Goal: Task Accomplishment & Management: Manage account settings

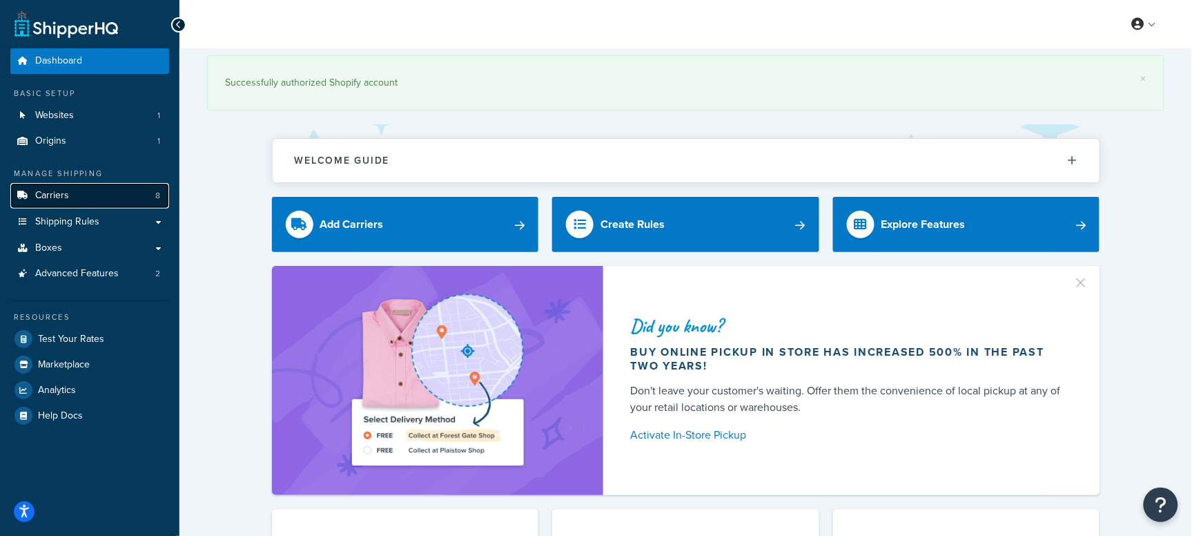
click at [88, 188] on link "Carriers 8" at bounding box center [89, 196] width 159 height 26
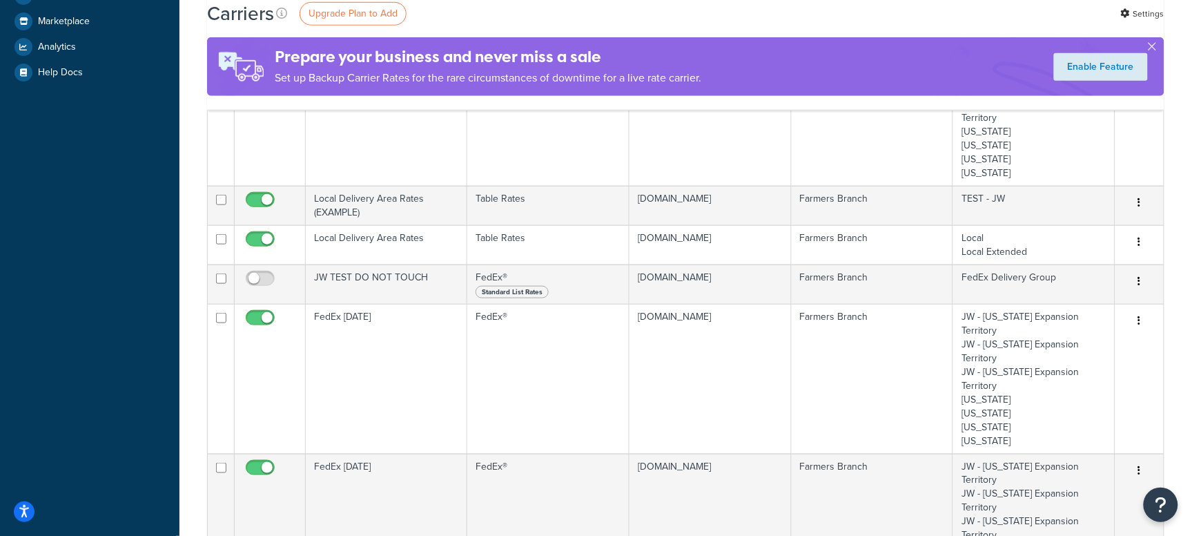
scroll to position [345, 0]
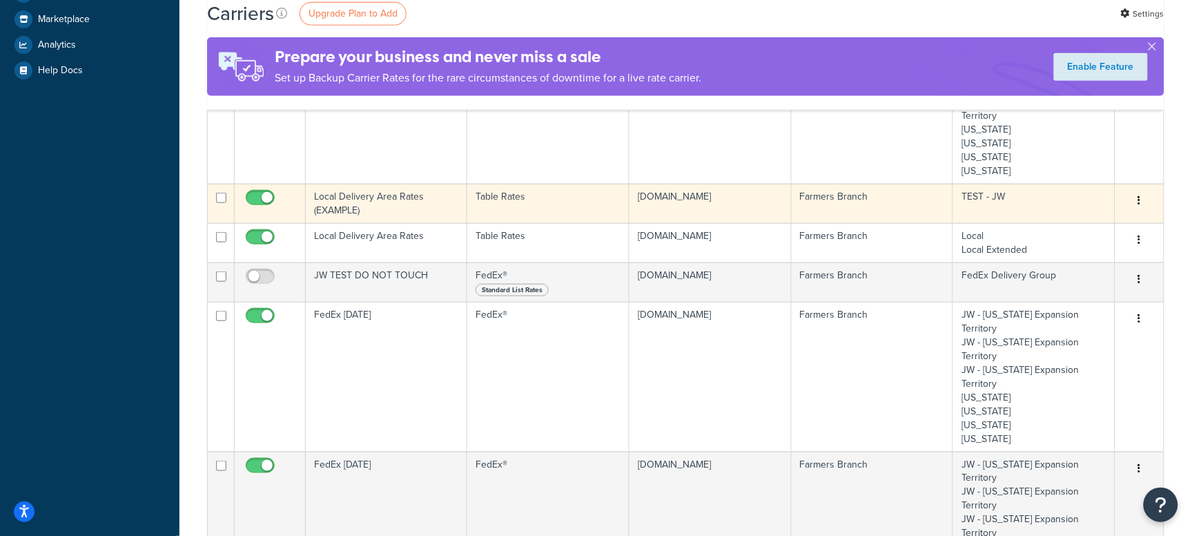
click at [262, 193] on input "checkbox" at bounding box center [262, 201] width 38 height 17
checkbox input "false"
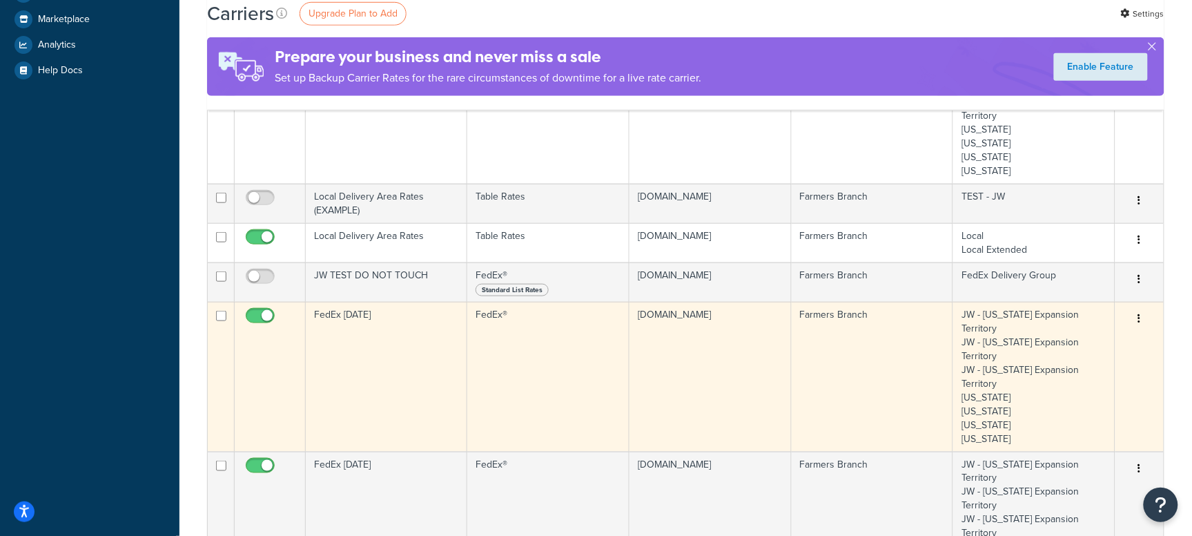
click at [254, 308] on span at bounding box center [260, 316] width 29 height 17
click at [254, 311] on input "checkbox" at bounding box center [262, 319] width 38 height 17
checkbox input "false"
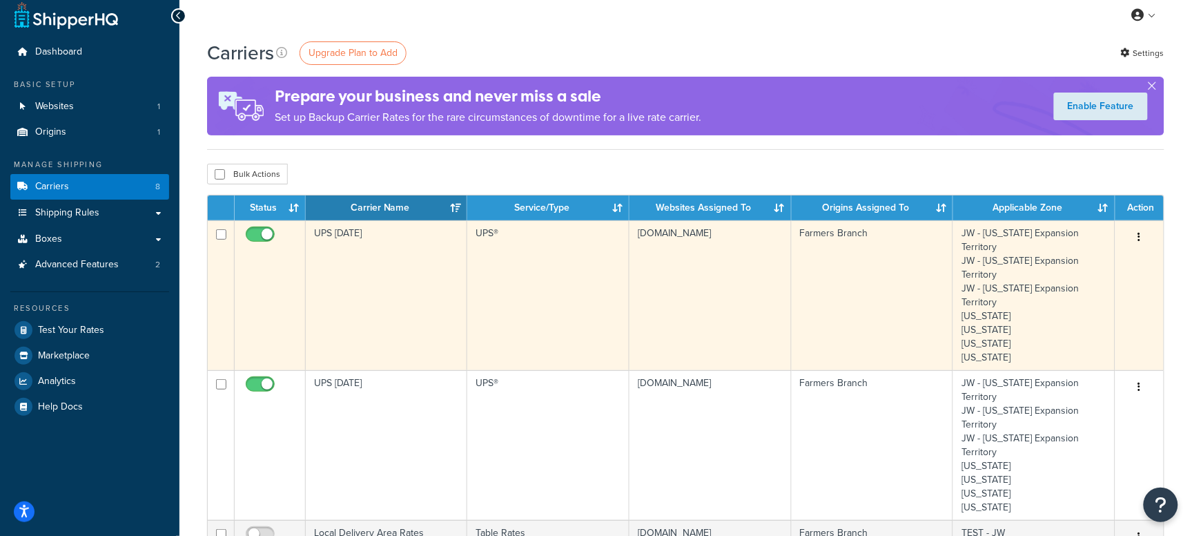
scroll to position [0, 0]
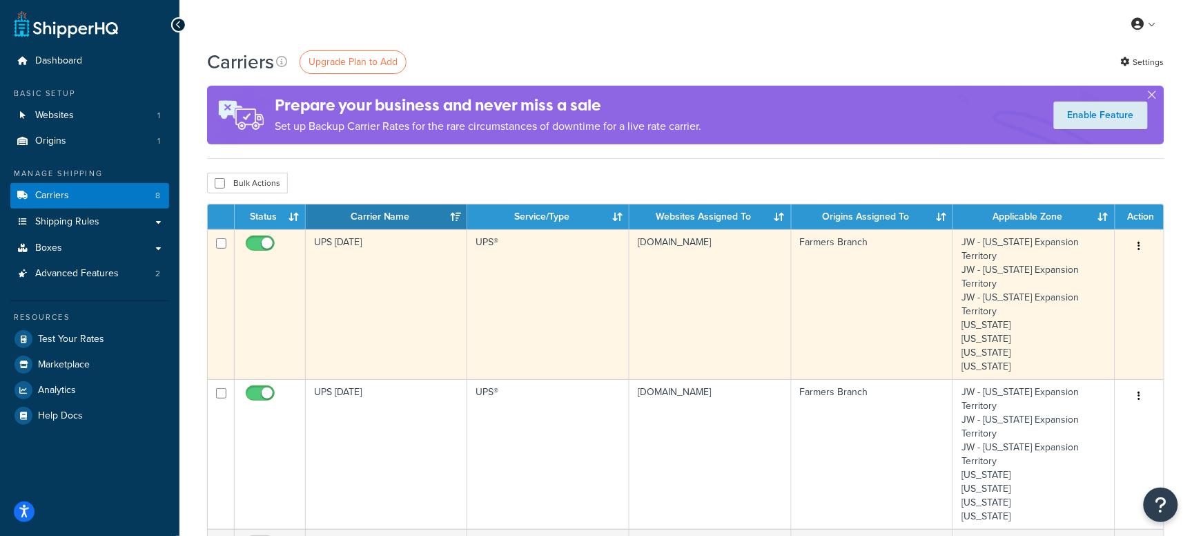
click at [276, 234] on td at bounding box center [270, 304] width 71 height 150
click at [264, 242] on input "checkbox" at bounding box center [262, 246] width 38 height 17
checkbox input "false"
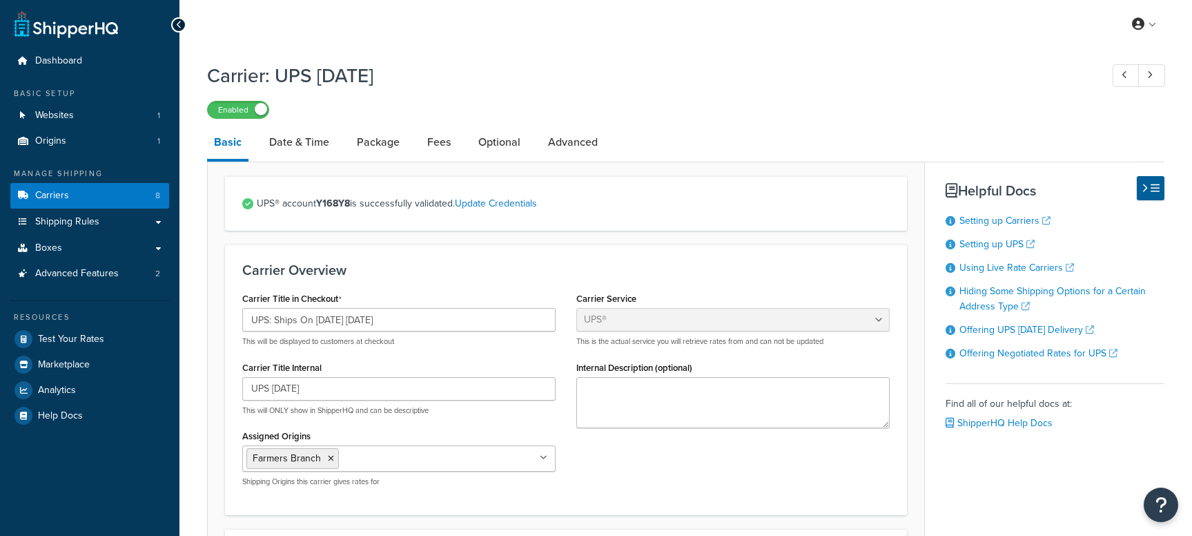
select select "ups"
click at [328, 318] on input "UPS: Ships On 10/14/2025 Tuesday" at bounding box center [398, 319] width 313 height 23
click at [85, 202] on link "Carriers 8" at bounding box center [89, 196] width 159 height 26
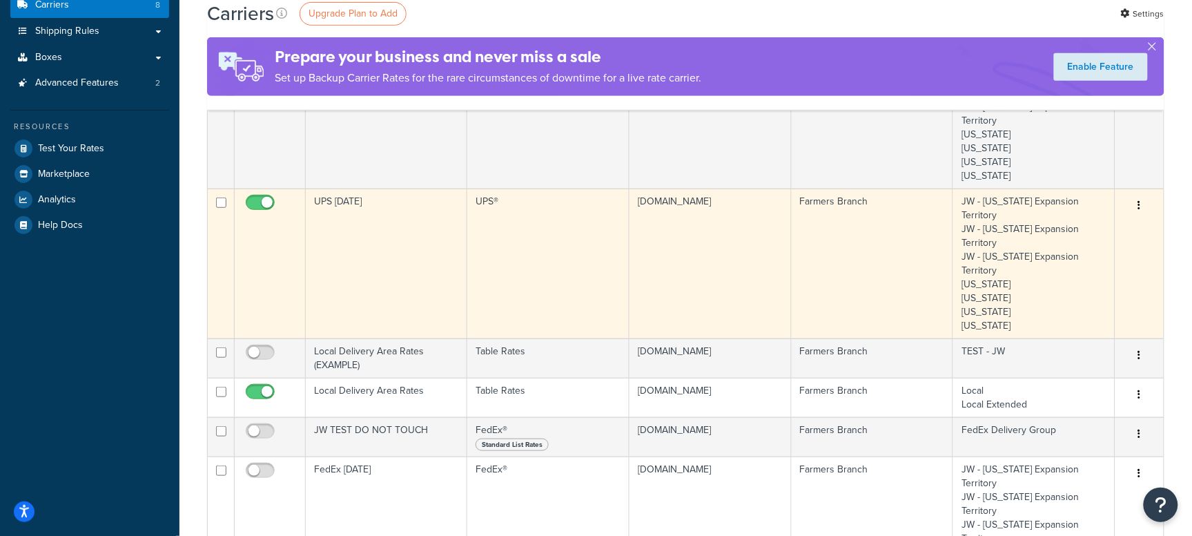
scroll to position [259, 0]
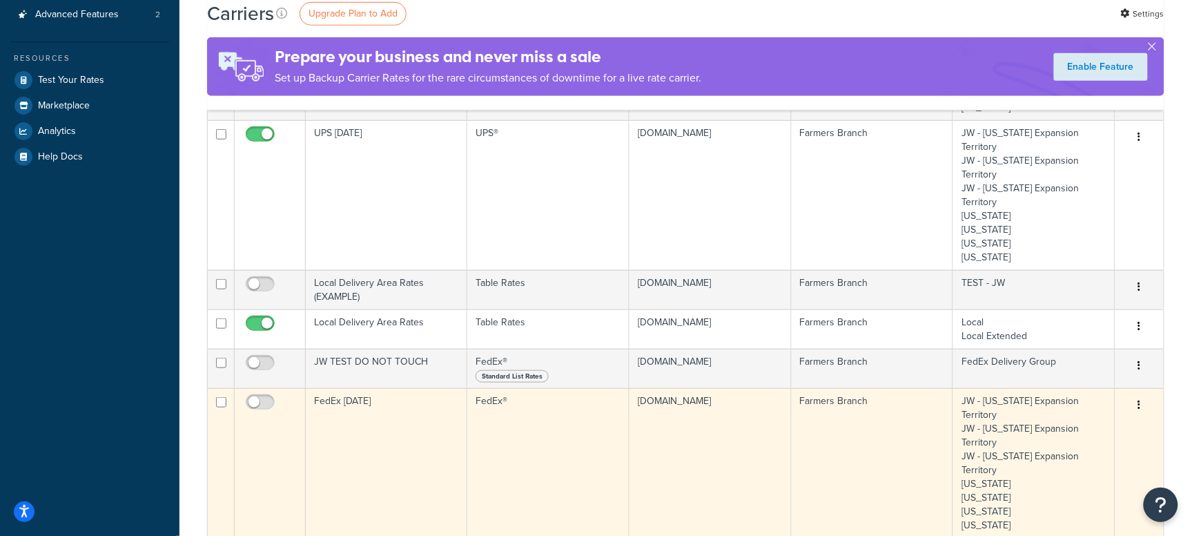
click at [371, 388] on td "FedEx Tuesday" at bounding box center [387, 463] width 162 height 150
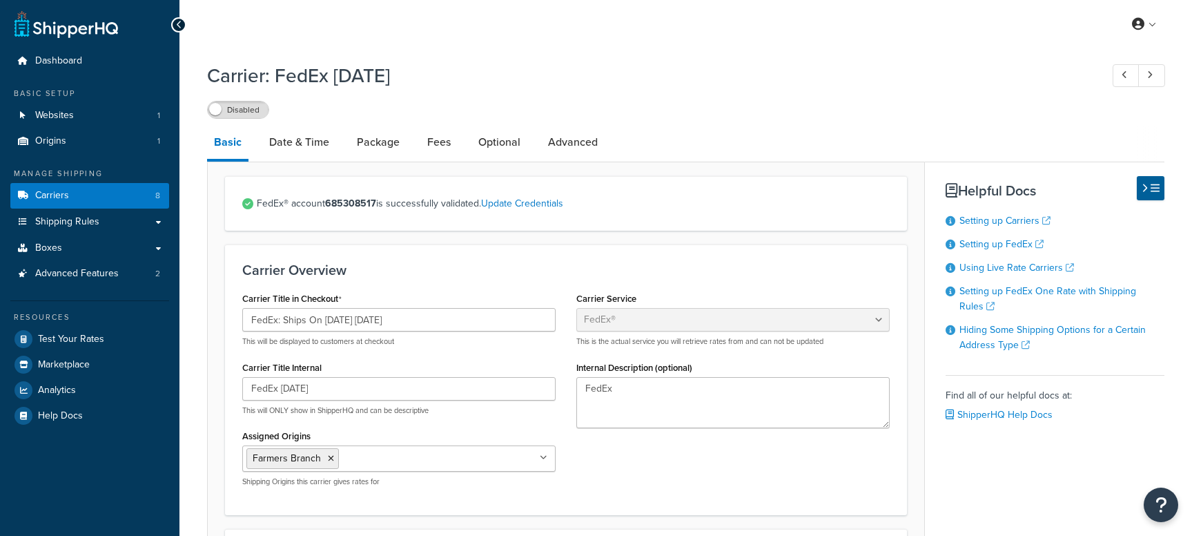
select select "fedEx"
select select "REGULAR_PICKUP"
select select "YOUR_PACKAGING"
click at [340, 321] on input "FedEx: Ships On 10/14/2025 Tuesday" at bounding box center [398, 319] width 313 height 23
type input "FedEx: Ships On 10/22/2025 Tuesday"
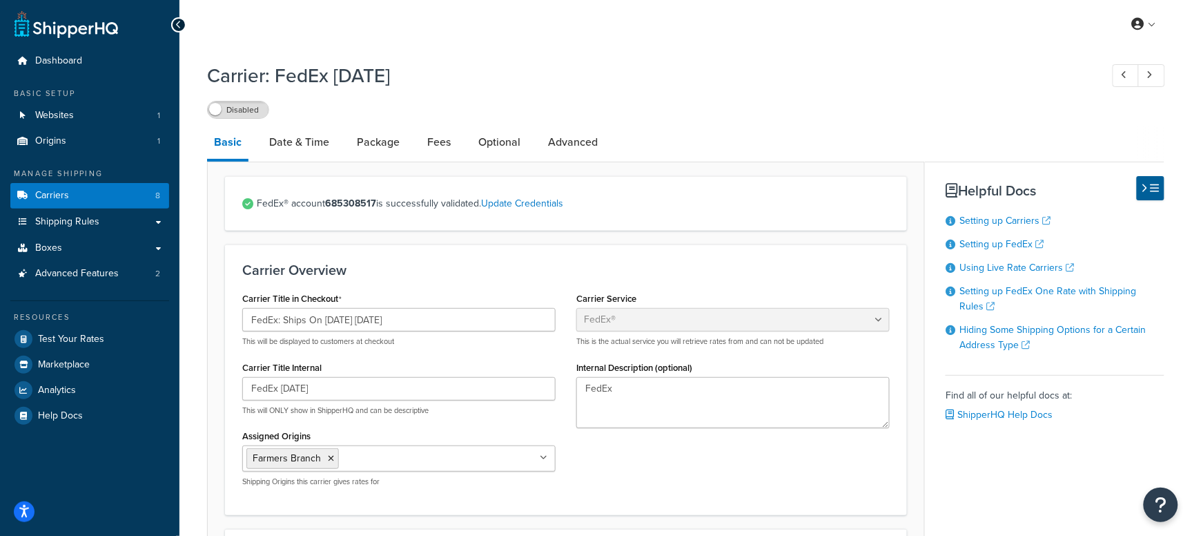
click at [465, 293] on div "Carrier Title in Checkout FedEx: Ships On 10/22/2025 Tuesday This will be displ…" at bounding box center [398, 318] width 313 height 58
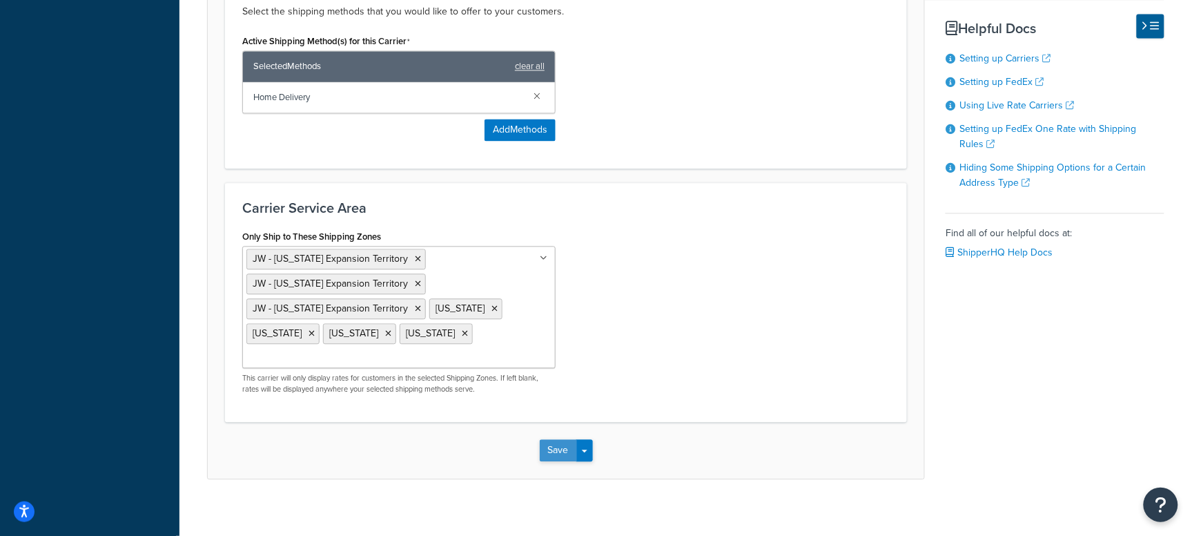
scroll to position [891, 0]
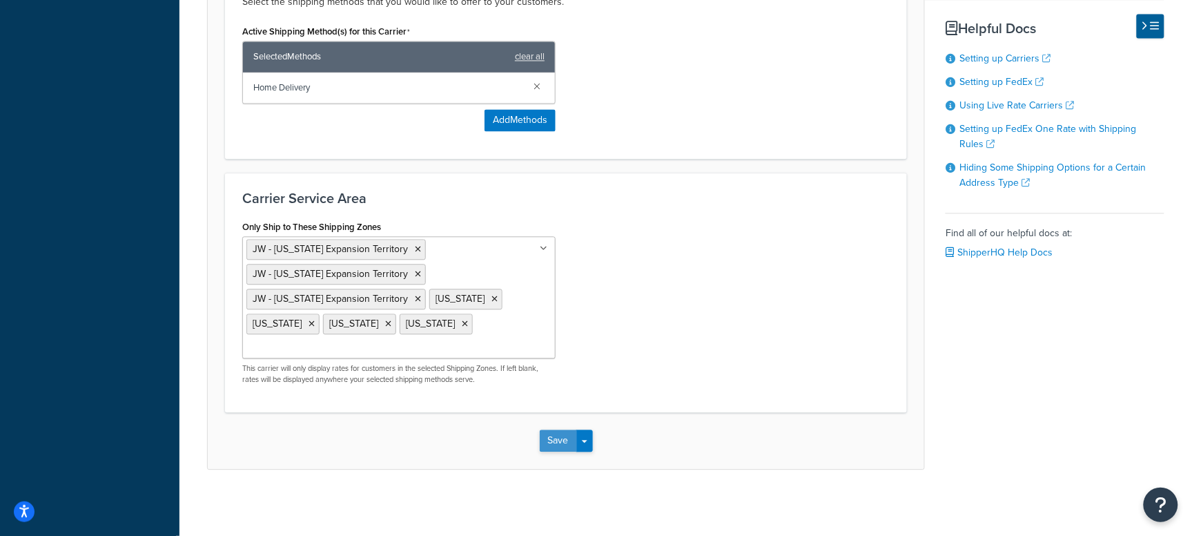
click at [563, 438] on button "Save" at bounding box center [558, 440] width 37 height 22
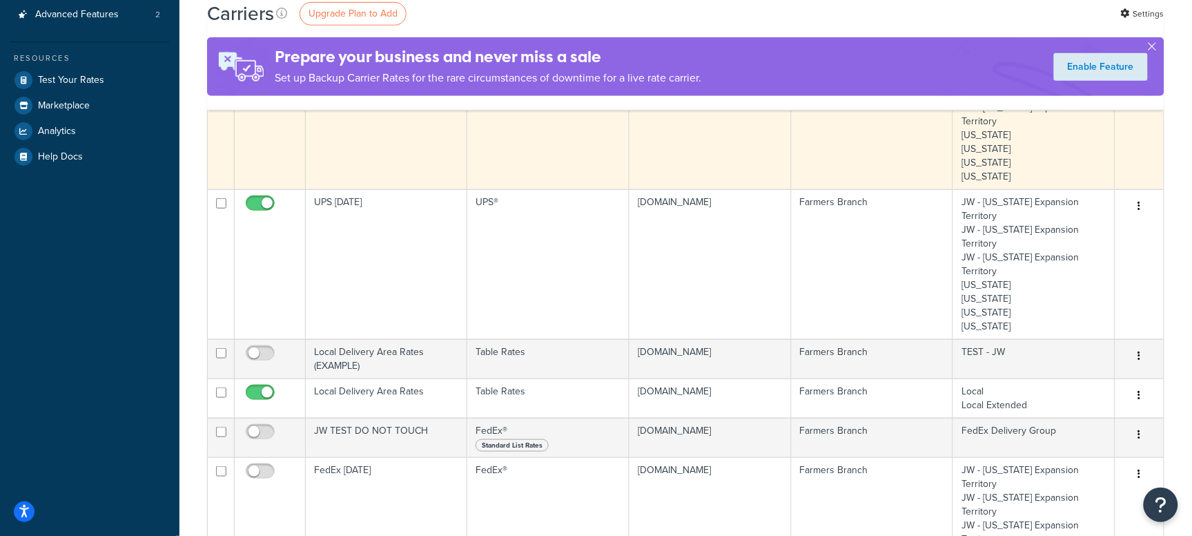
scroll to position [86, 0]
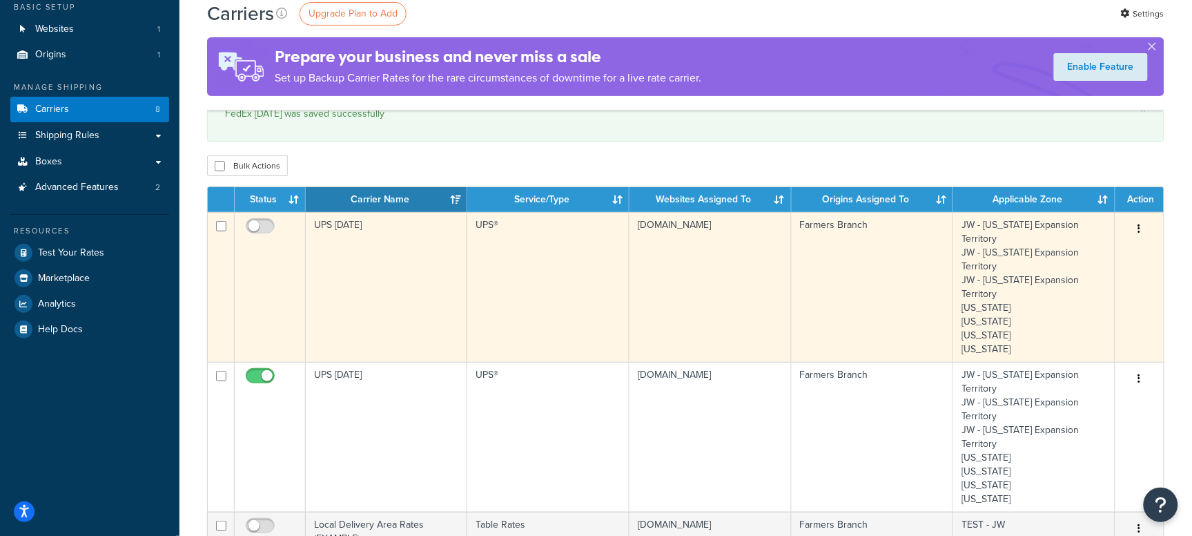
click at [357, 264] on td "UPS [DATE]" at bounding box center [387, 287] width 162 height 150
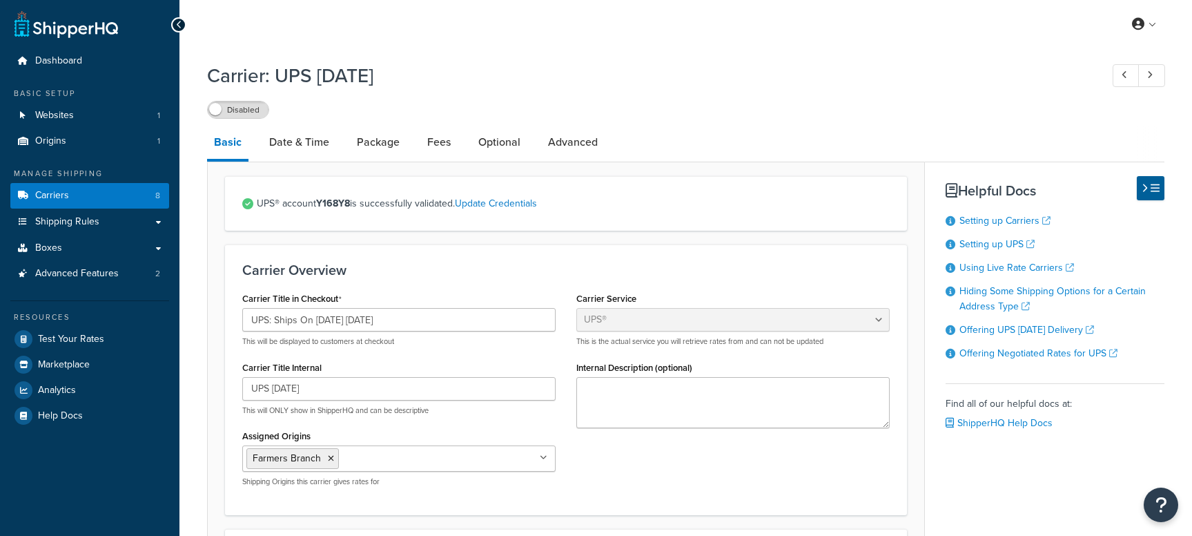
select select "ups"
click at [332, 322] on input "UPS: Ships On 10/14/2025 Tuesday" at bounding box center [398, 319] width 313 height 23
click at [829, 95] on div "Carrier: UPS Tuesday Disabled" at bounding box center [686, 87] width 958 height 64
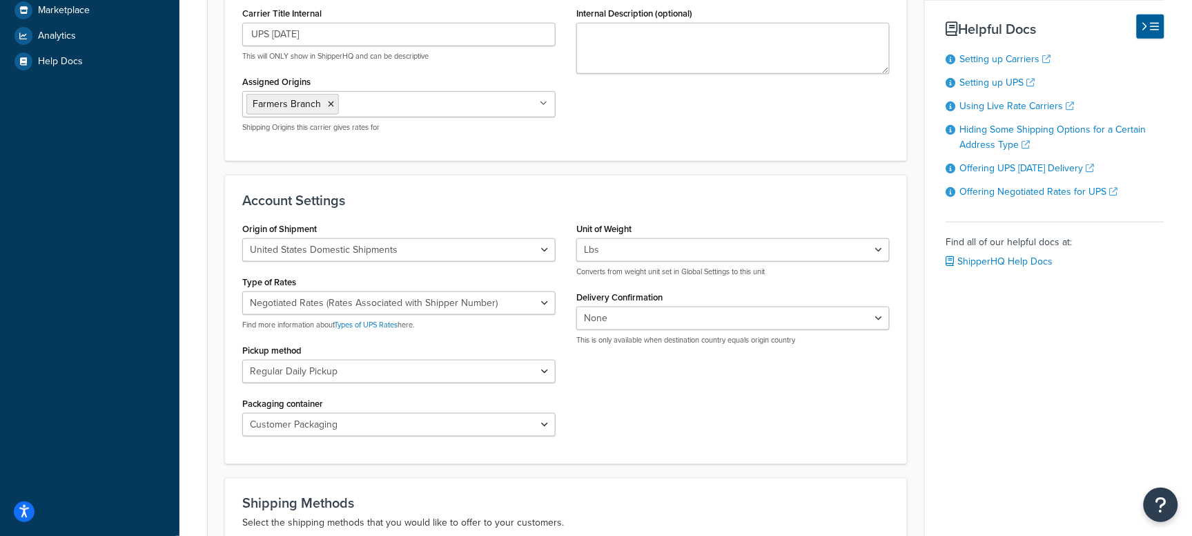
scroll to position [271, 0]
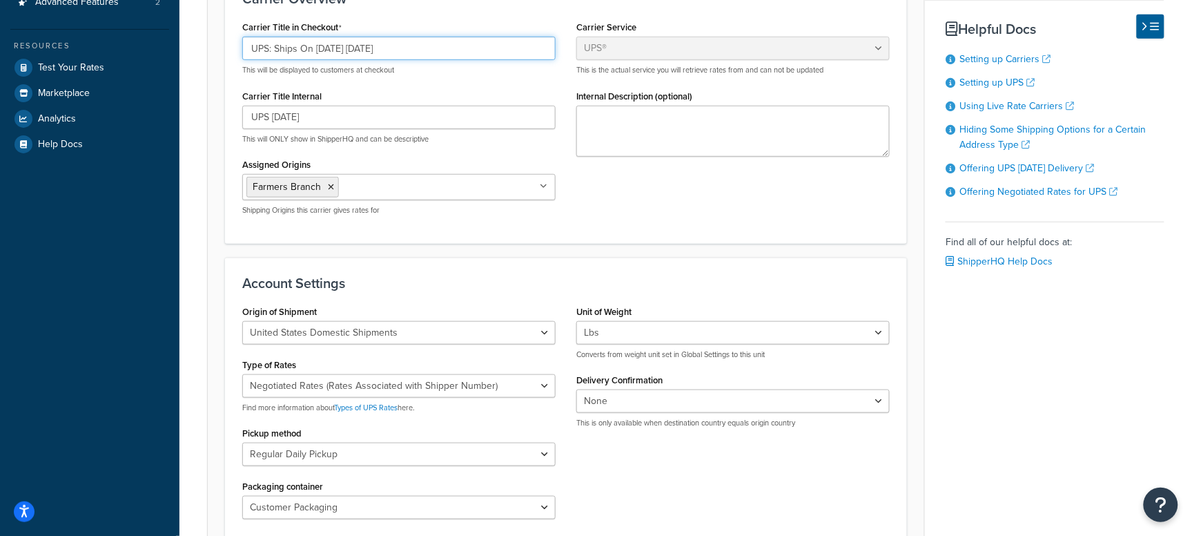
drag, startPoint x: 334, startPoint y: 48, endPoint x: 346, endPoint y: 59, distance: 16.6
click at [334, 47] on input "UPS: Ships On 10/22/2025 Tuesday" at bounding box center [398, 48] width 313 height 23
type input "UPS: Ships On 10/21/2025 Tuesday"
click at [623, 207] on div "Carrier Title in Checkout UPS: Ships On 10/21/2025 Tuesday This will be display…" at bounding box center [566, 121] width 668 height 209
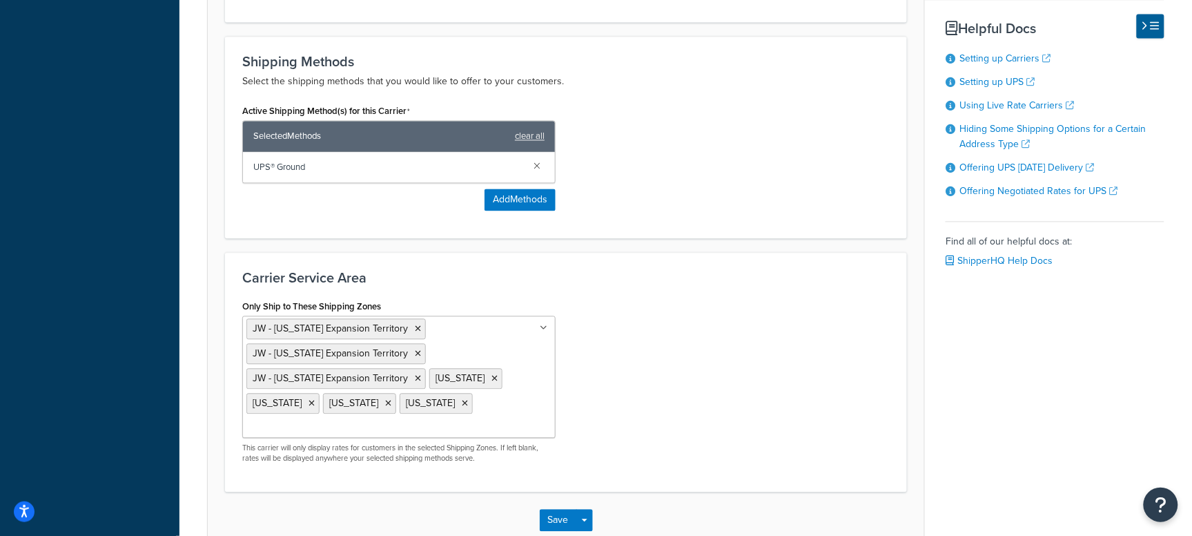
scroll to position [876, 0]
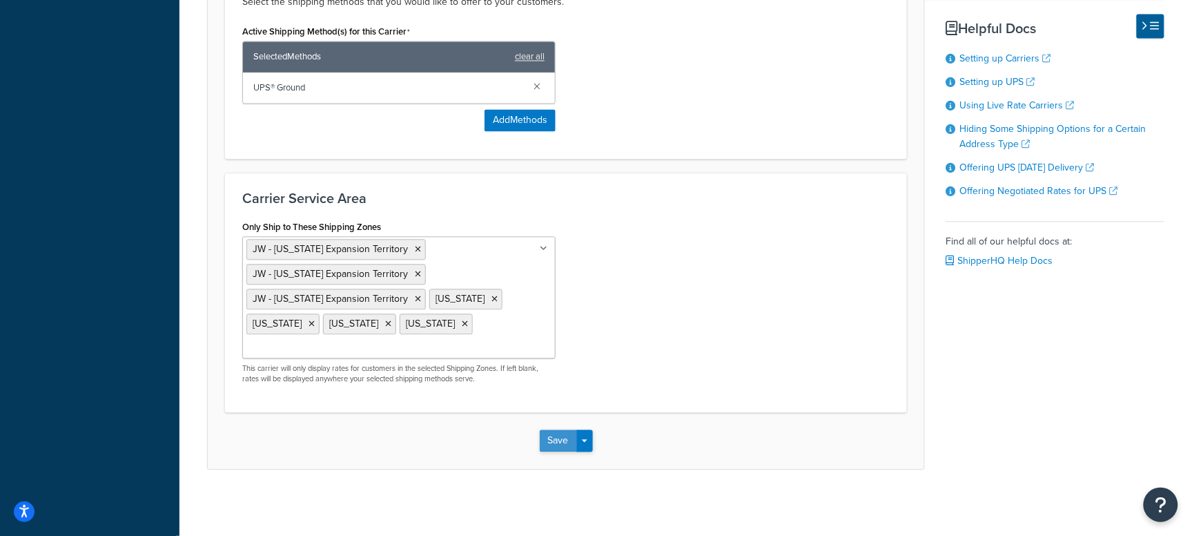
click at [563, 443] on button "Save" at bounding box center [558, 440] width 37 height 22
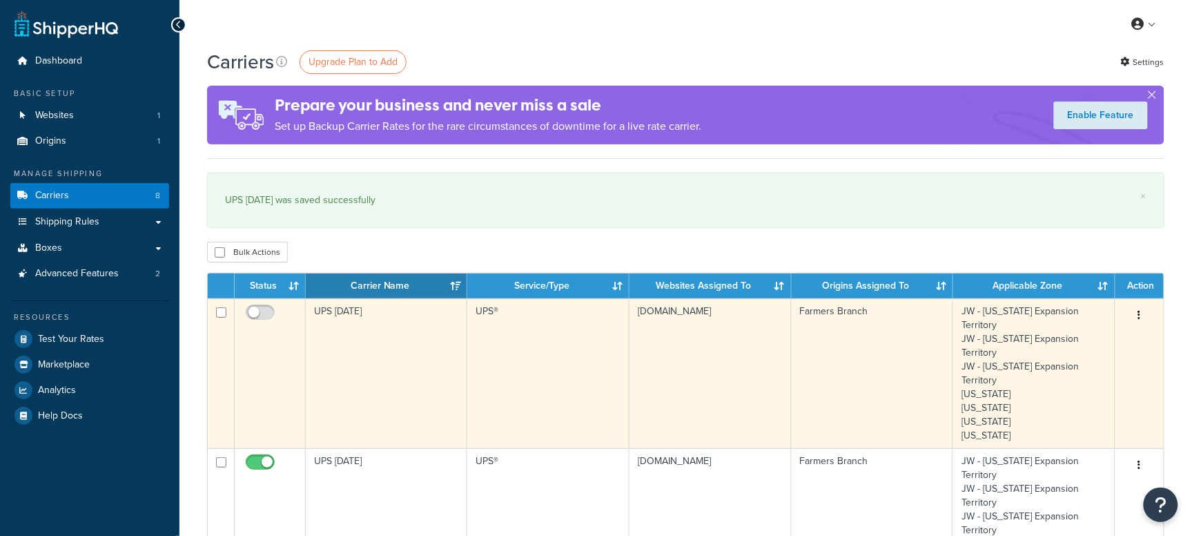
click at [375, 318] on td "UPS [DATE]" at bounding box center [387, 373] width 162 height 150
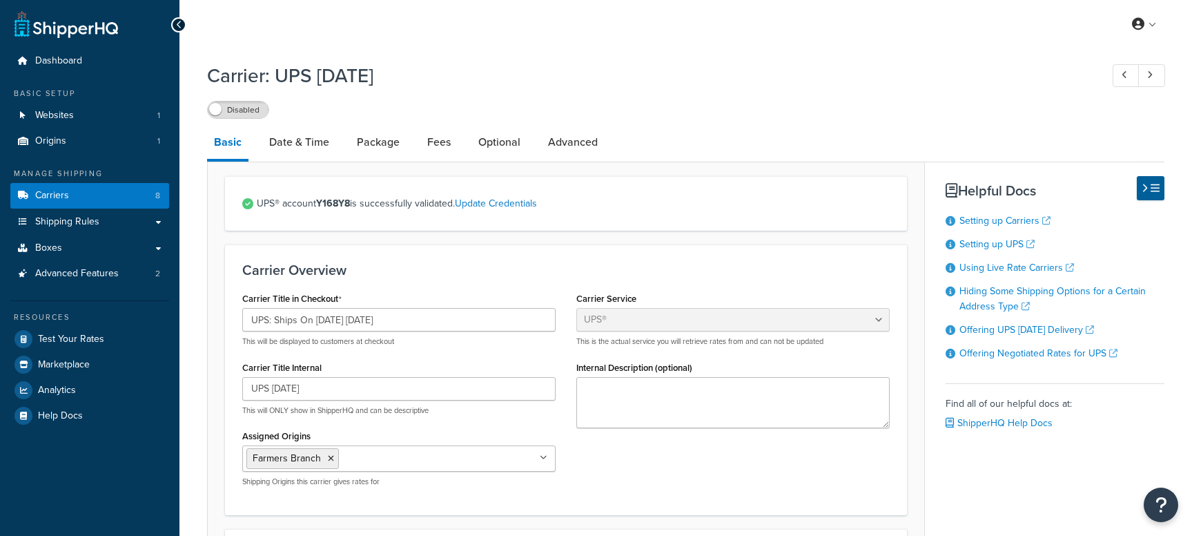
select select "ups"
click at [98, 183] on link "Carriers 8" at bounding box center [89, 196] width 159 height 26
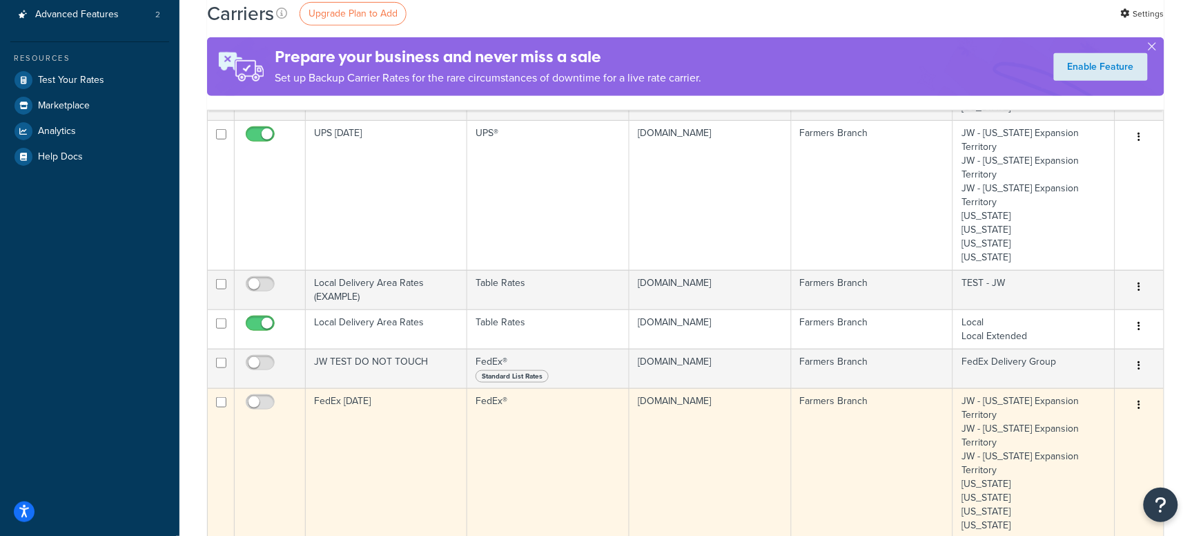
click at [359, 388] on td "FedEx [DATE]" at bounding box center [387, 463] width 162 height 150
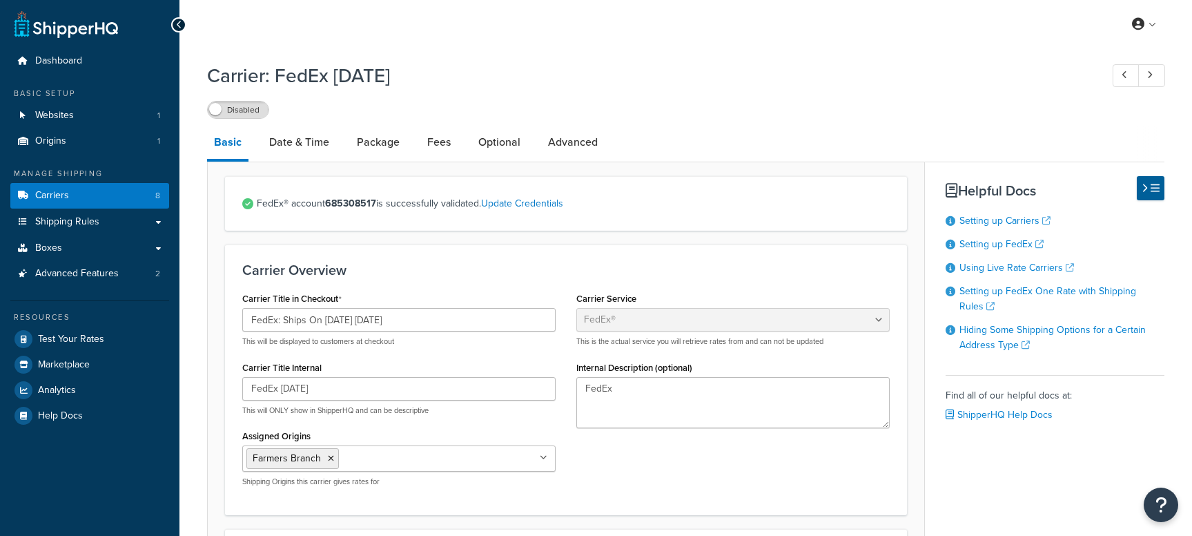
select select "fedEx"
select select "REGULAR_PICKUP"
select select "YOUR_PACKAGING"
click at [345, 318] on input "FedEx: Ships On 10/22/2025 Tuesday" at bounding box center [398, 319] width 313 height 23
type input "FedEx: Ships On 10/21/2025 Tuesday"
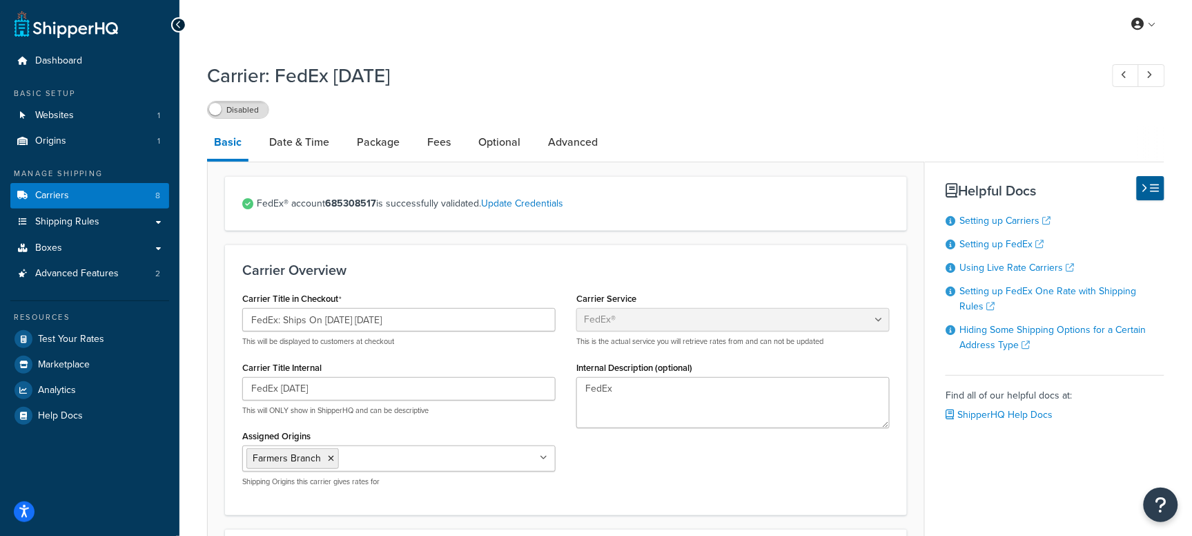
click at [769, 112] on div "Disabled" at bounding box center [686, 108] width 958 height 19
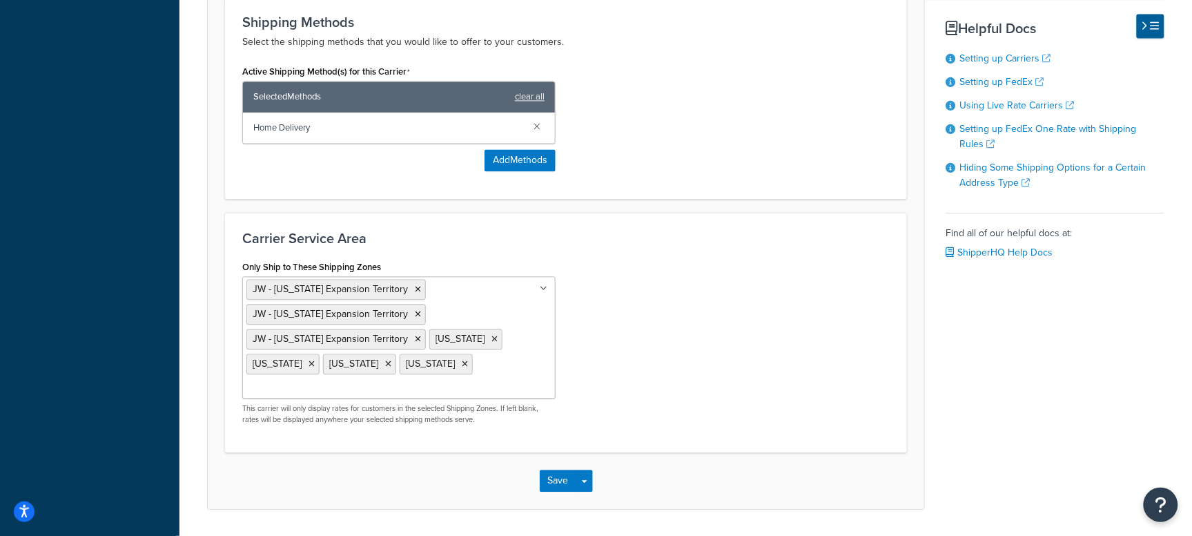
scroll to position [891, 0]
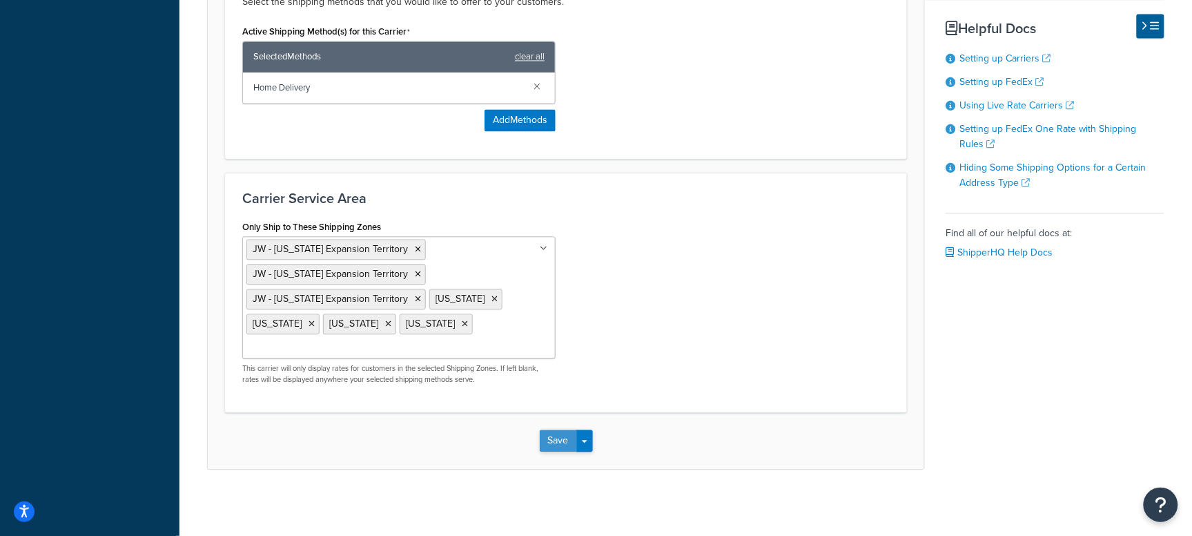
click at [553, 438] on button "Save" at bounding box center [558, 440] width 37 height 22
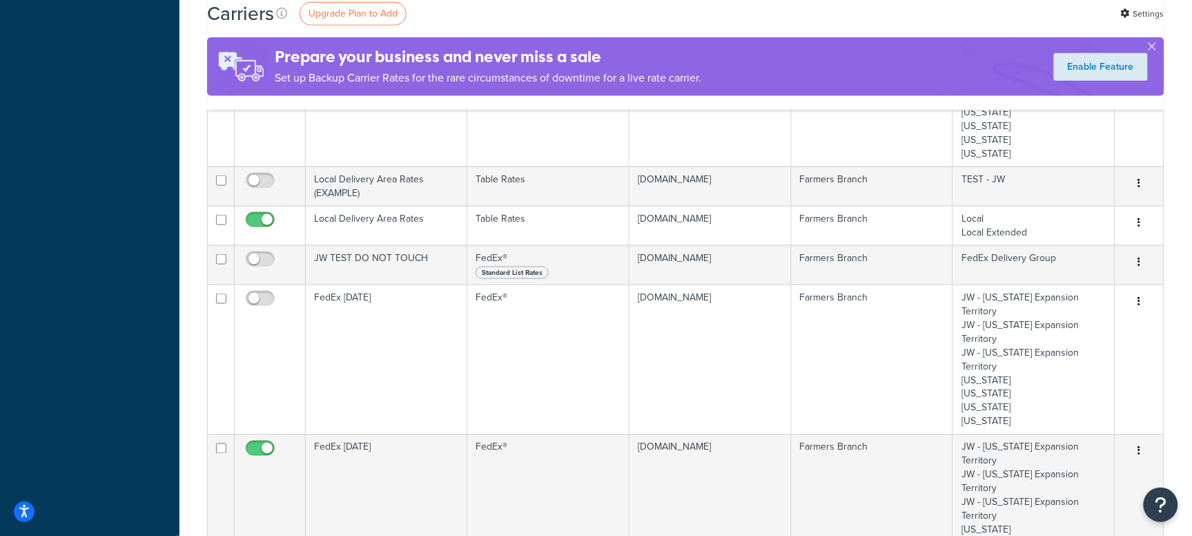
checkbox input "false"
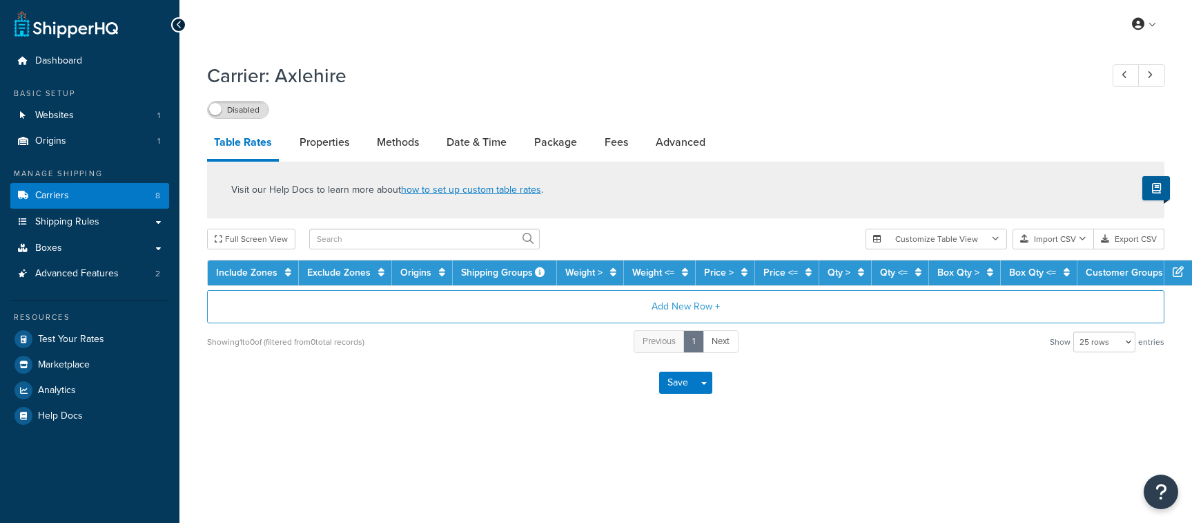
select select "25"
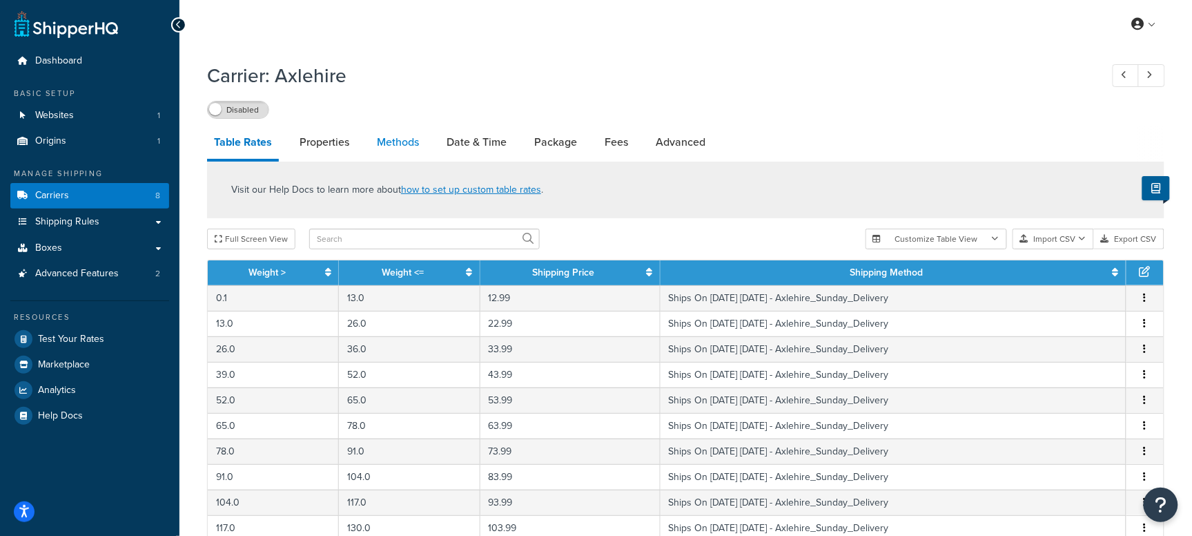
click at [396, 139] on link "Methods" at bounding box center [398, 142] width 56 height 33
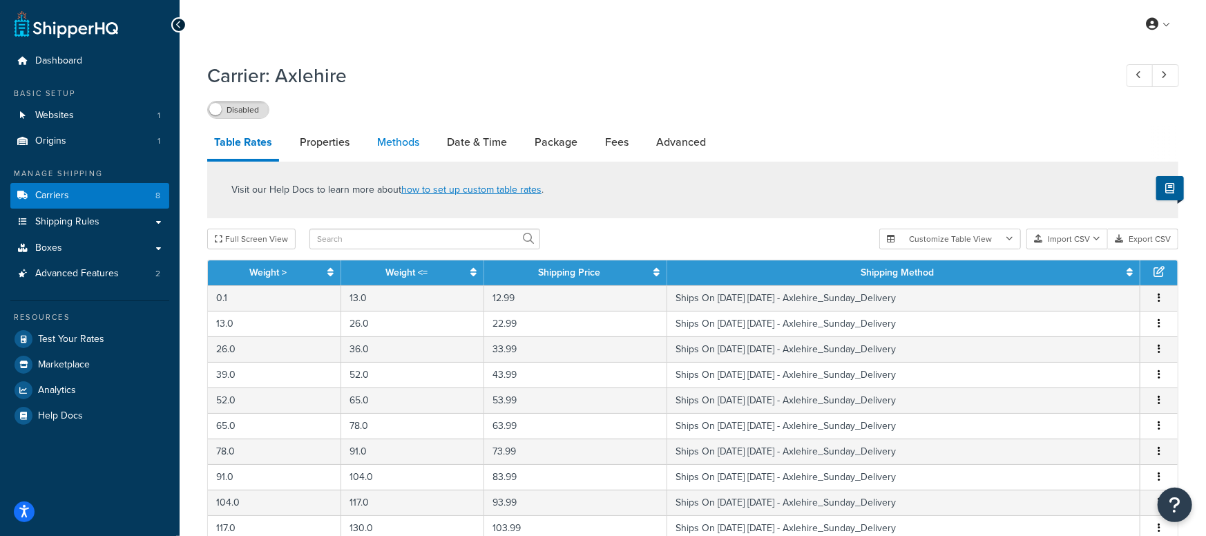
select select "25"
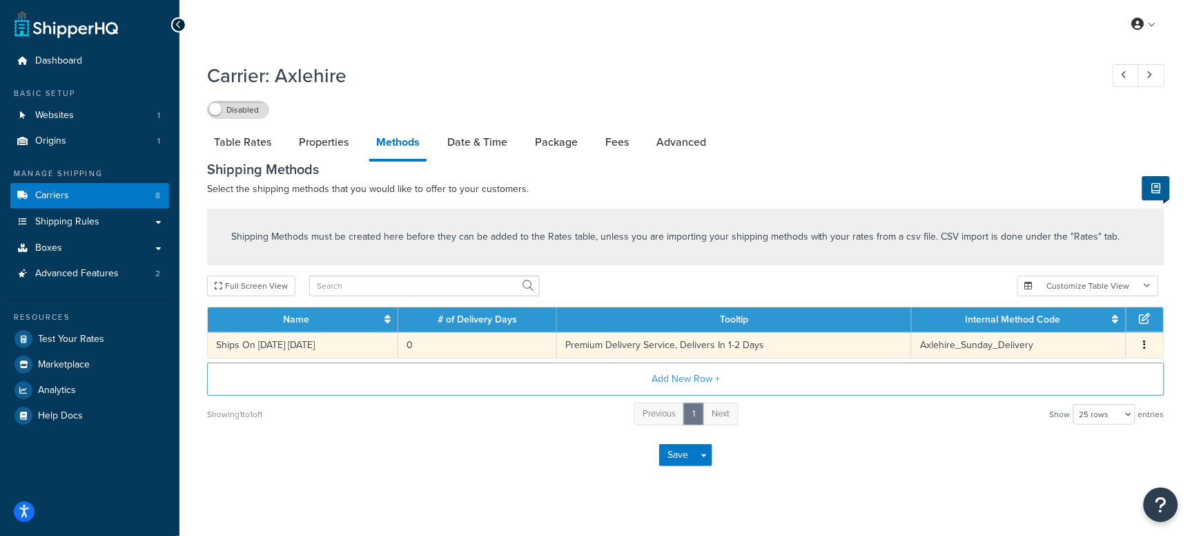
click at [492, 342] on td "0" at bounding box center [477, 345] width 159 height 26
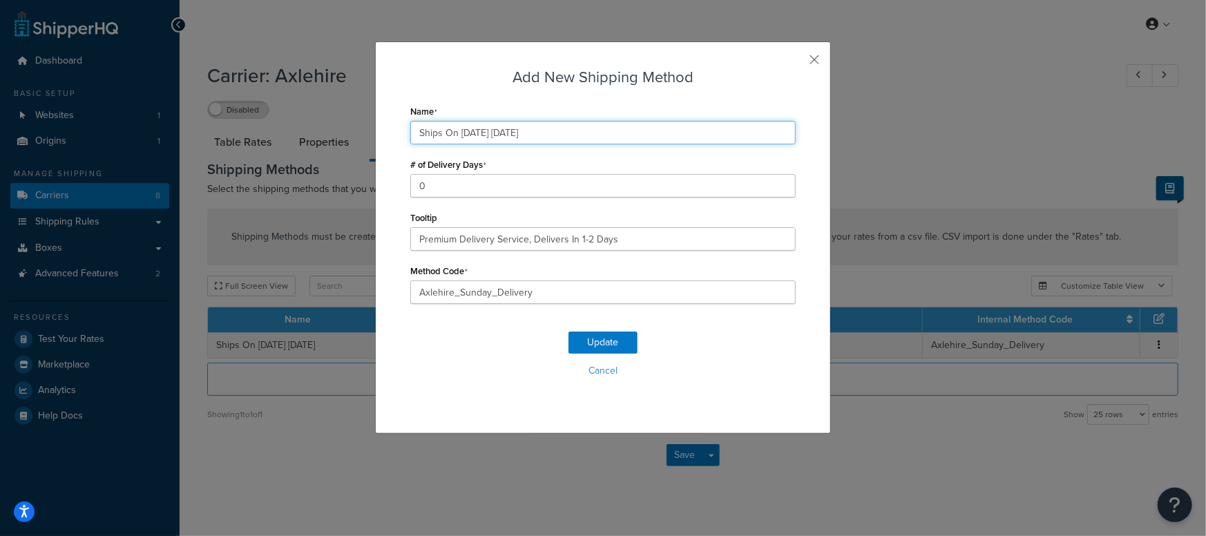
click at [470, 131] on input "Ships On 10/12/2025 Sunday" at bounding box center [602, 132] width 385 height 23
type input "Ships On 10/19/2025 Sunday"
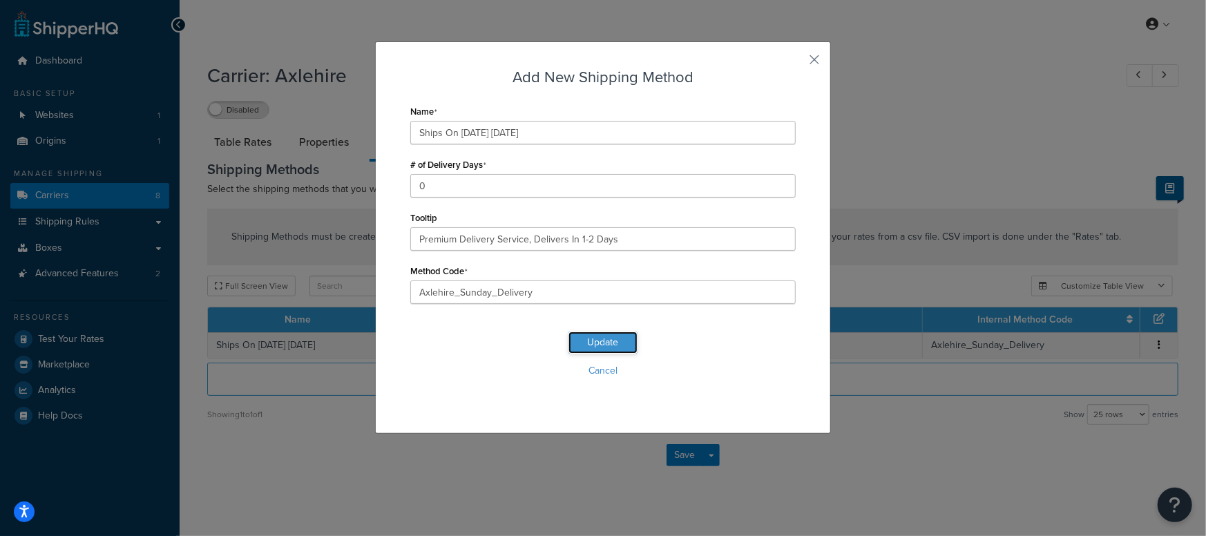
click at [574, 338] on button "Update" at bounding box center [602, 342] width 69 height 22
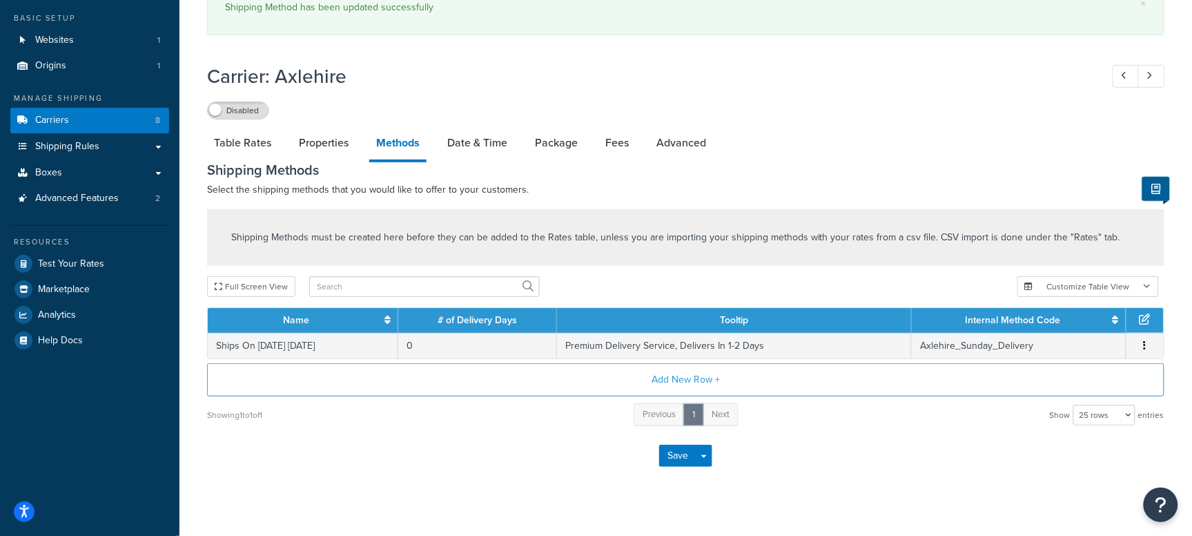
scroll to position [86, 0]
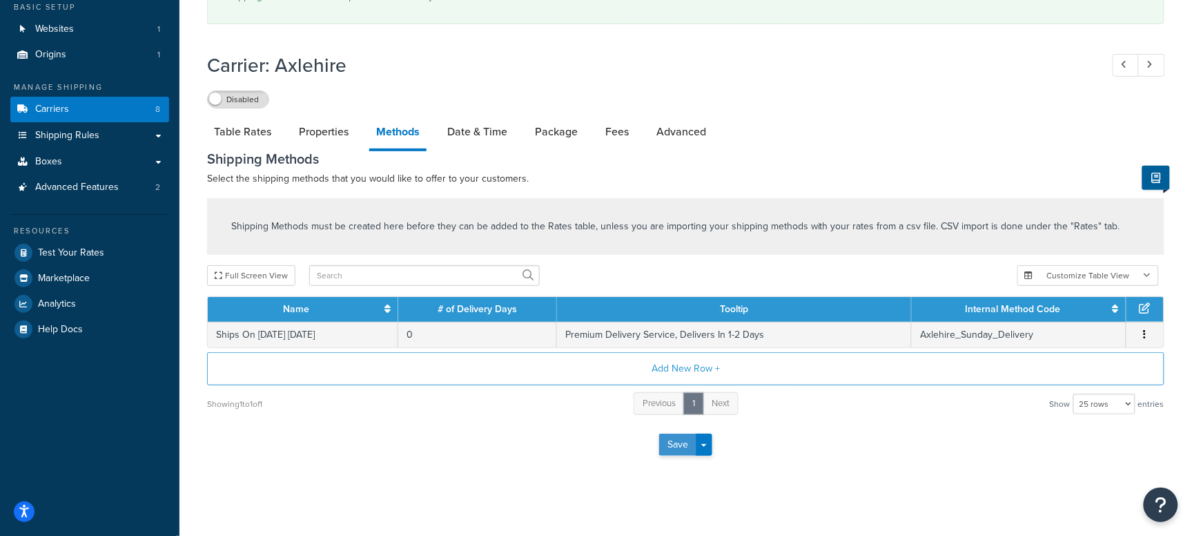
click at [673, 441] on button "Save" at bounding box center [677, 445] width 37 height 22
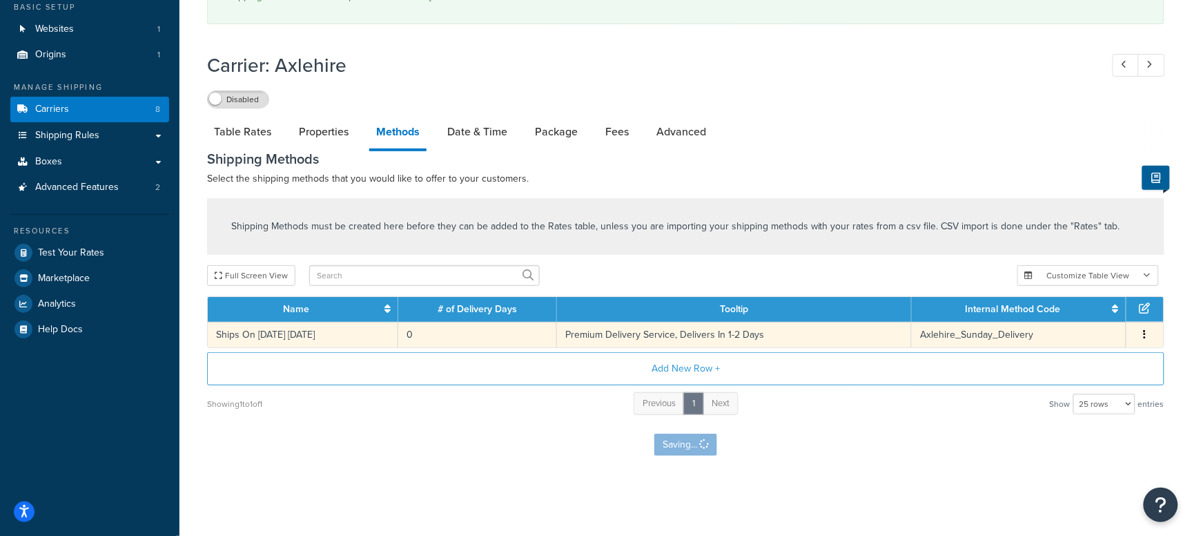
scroll to position [0, 0]
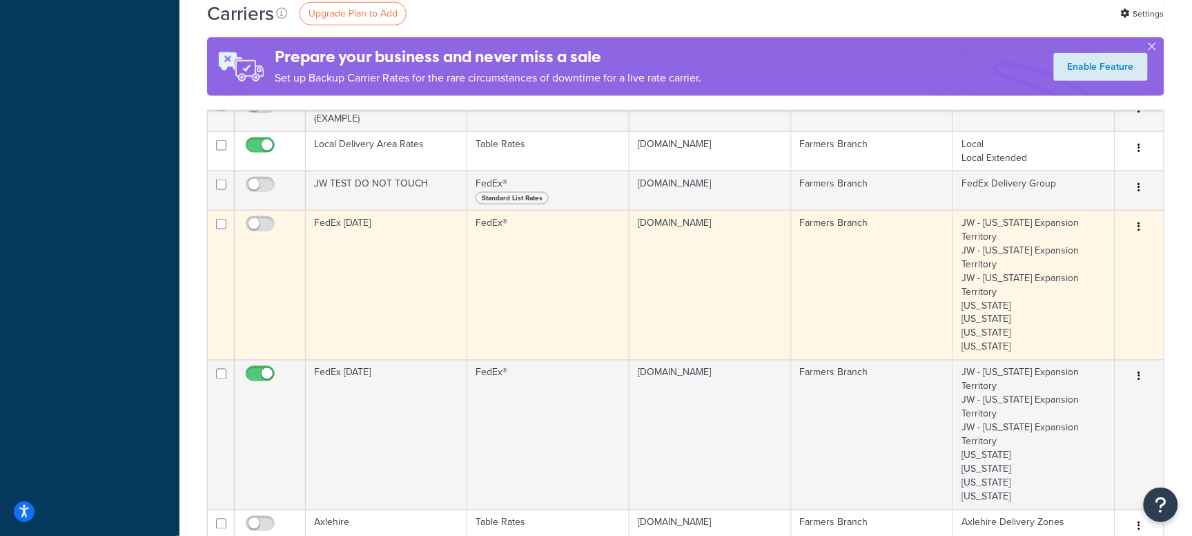
scroll to position [518, 0]
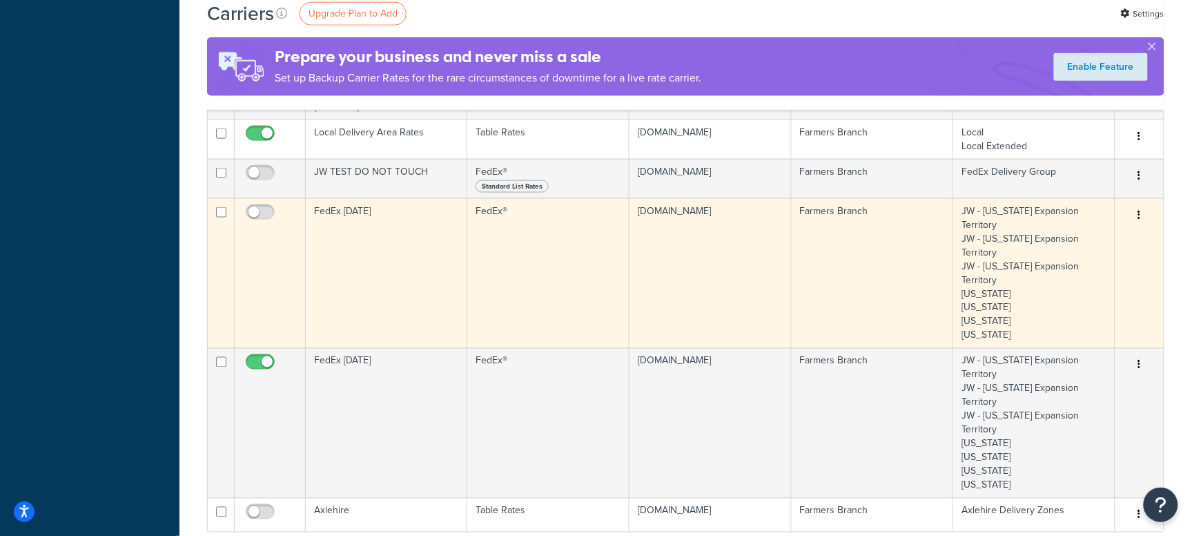
click at [389, 198] on td "FedEx [DATE]" at bounding box center [387, 273] width 162 height 150
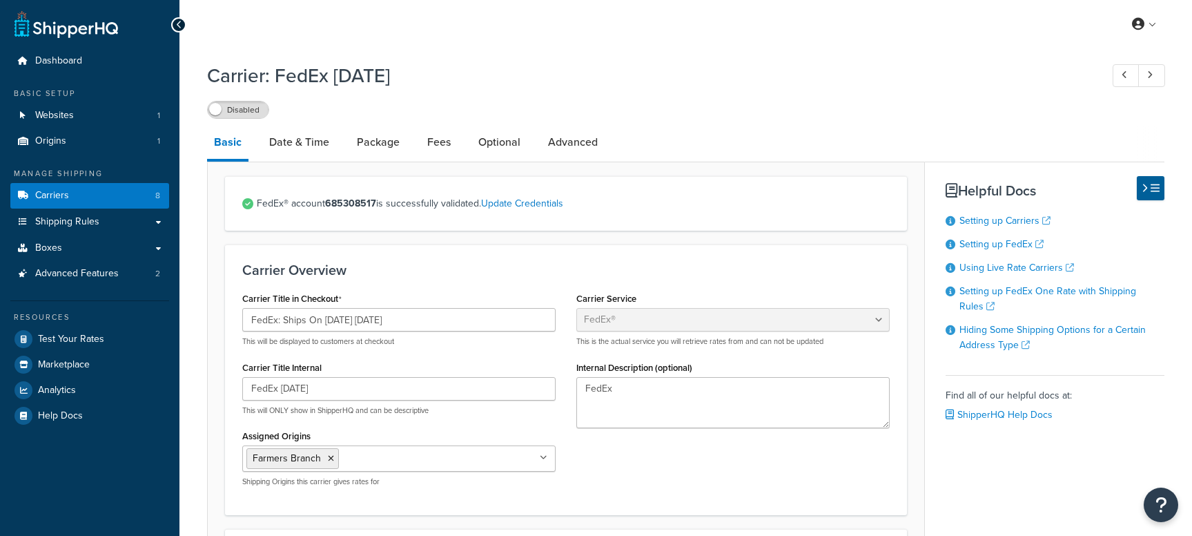
select select "fedEx"
select select "REGULAR_PICKUP"
select select "YOUR_PACKAGING"
click at [104, 194] on link "Carriers 8" at bounding box center [89, 196] width 159 height 26
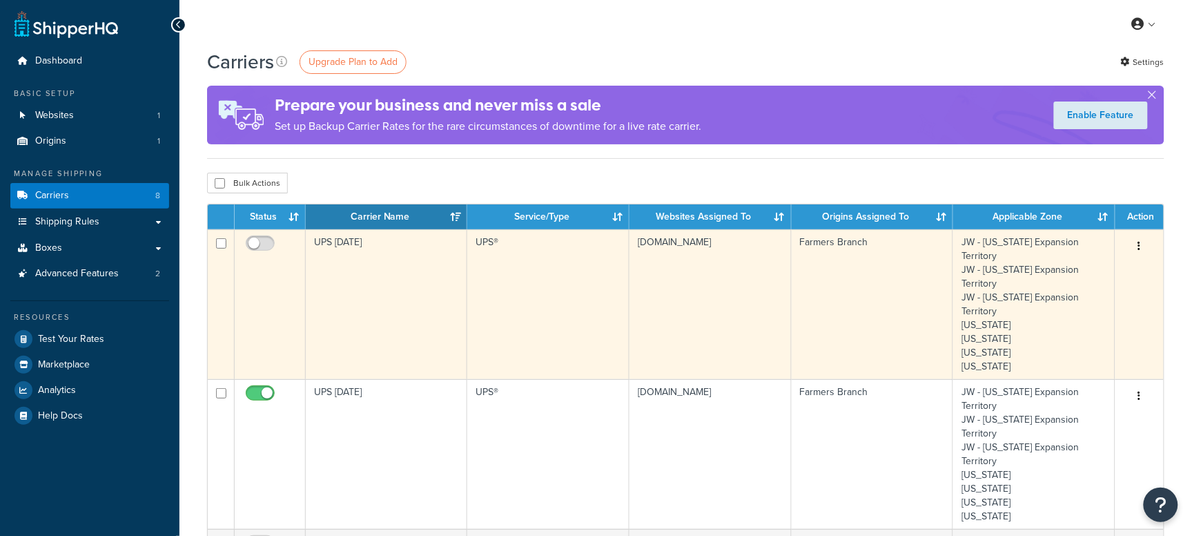
click at [340, 289] on td "UPS [DATE]" at bounding box center [387, 304] width 162 height 150
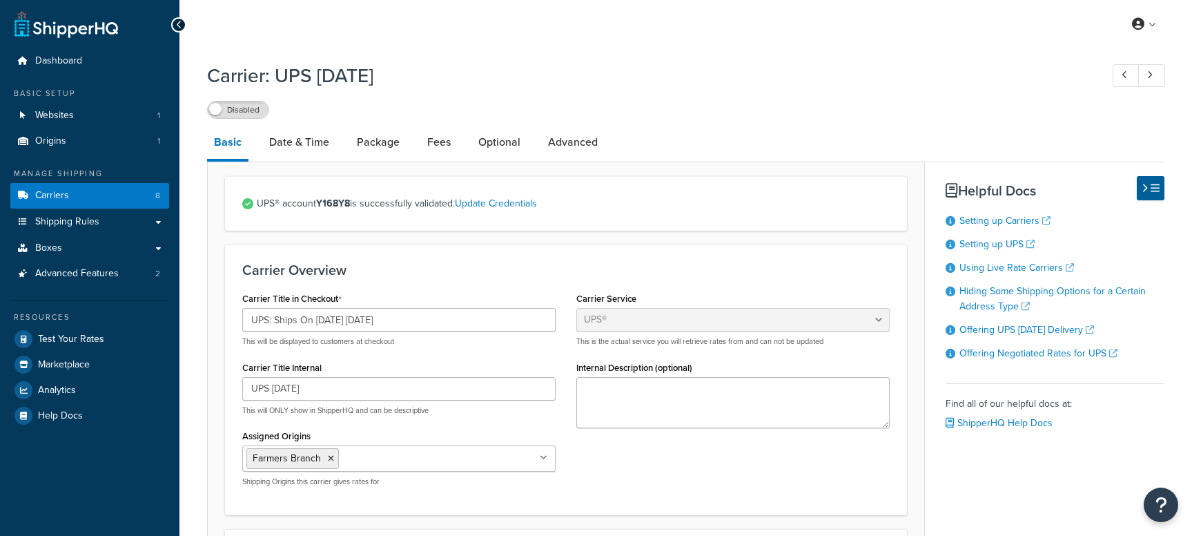
select select "ups"
drag, startPoint x: 0, startPoint y: 0, endPoint x: 81, endPoint y: 189, distance: 206.0
click at [81, 189] on link "Carriers 8" at bounding box center [89, 196] width 159 height 26
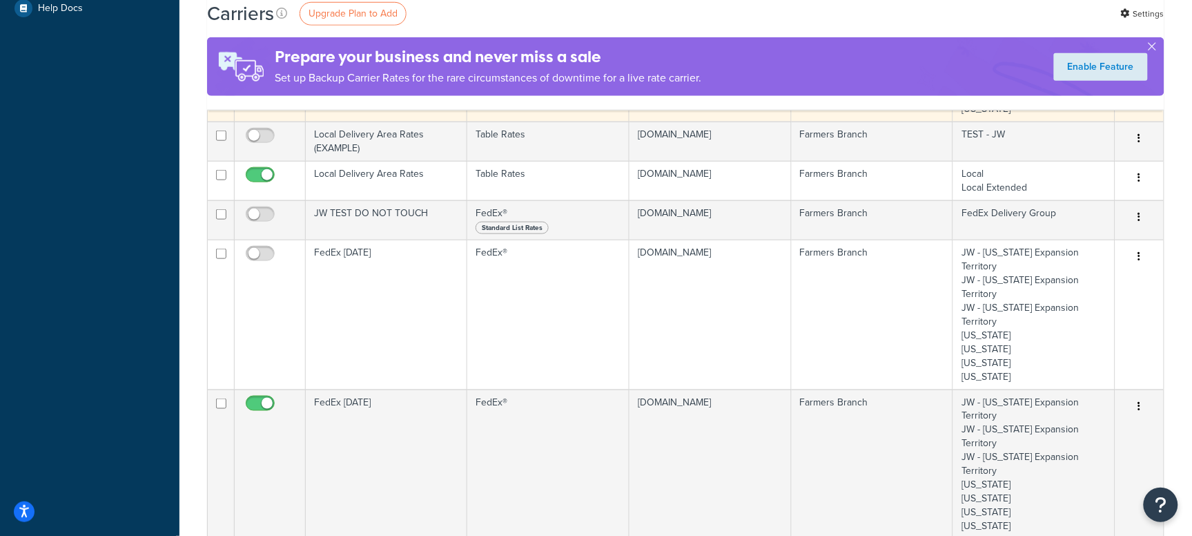
scroll to position [432, 0]
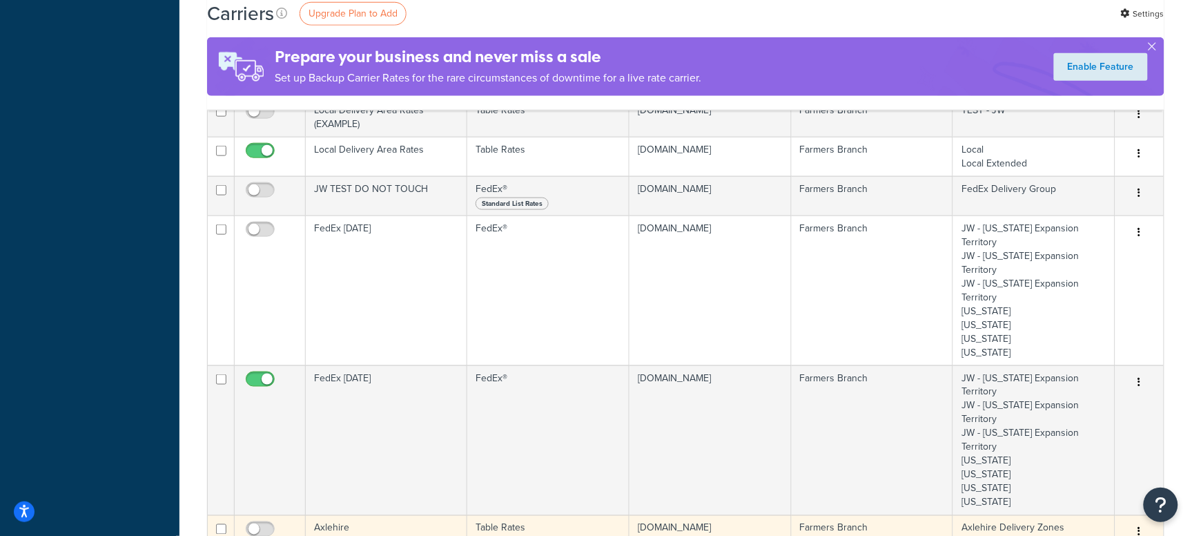
click at [354, 515] on td "Axlehire" at bounding box center [387, 532] width 162 height 34
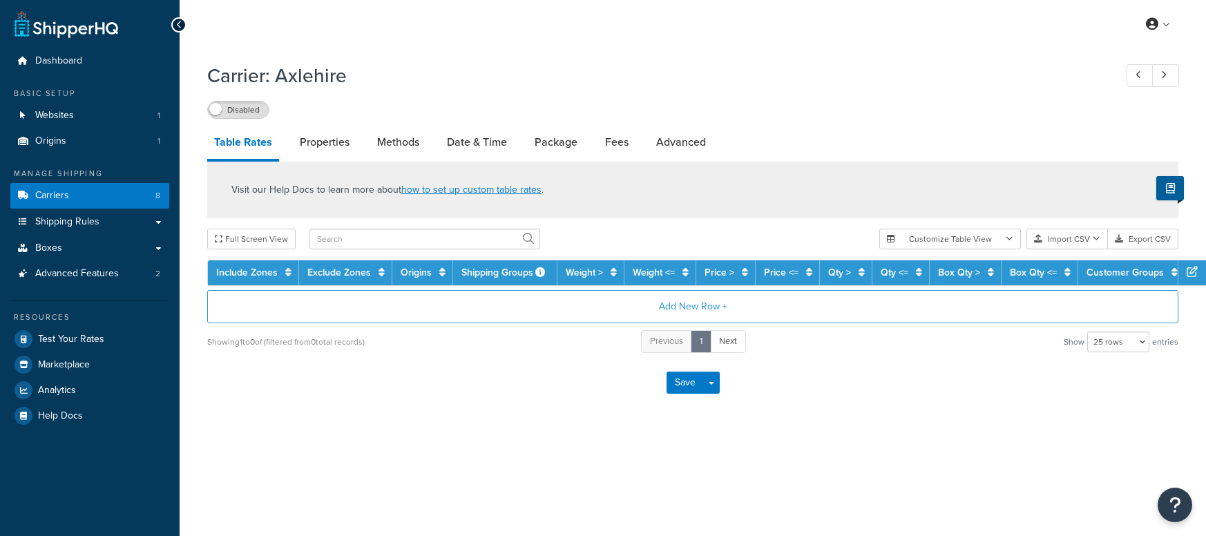
select select "25"
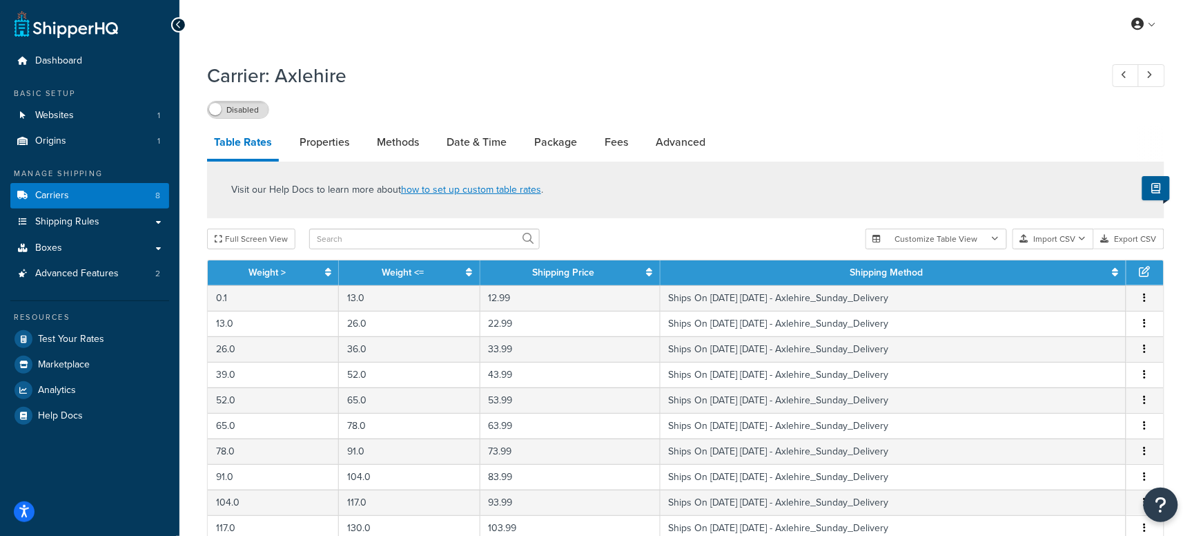
click at [720, 84] on h1 "Carrier: Axlehire" at bounding box center [647, 75] width 880 height 27
click at [74, 186] on link "Carriers 8" at bounding box center [89, 196] width 159 height 26
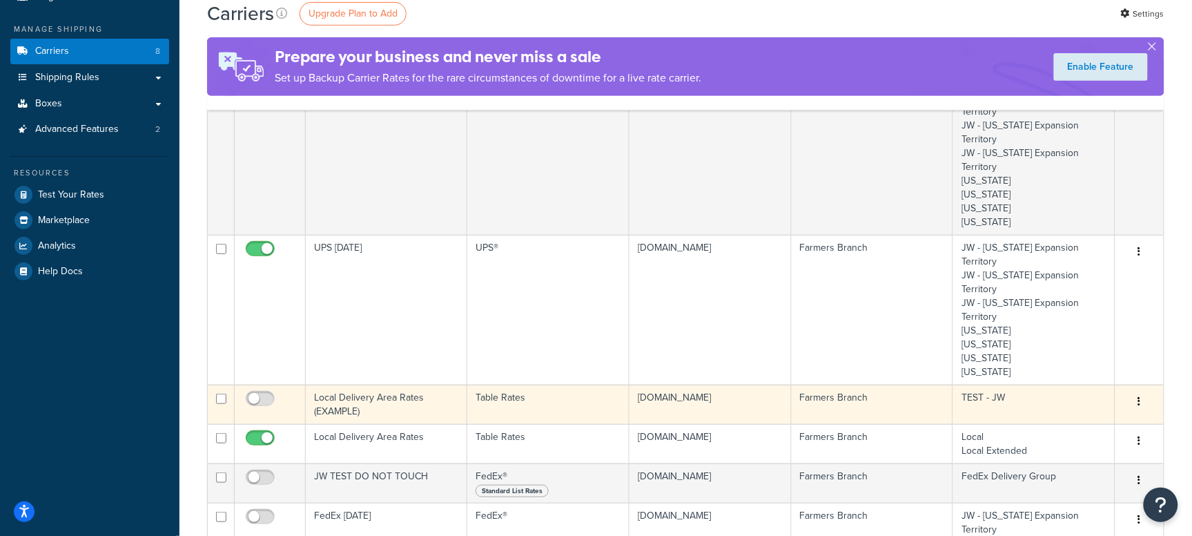
scroll to position [173, 0]
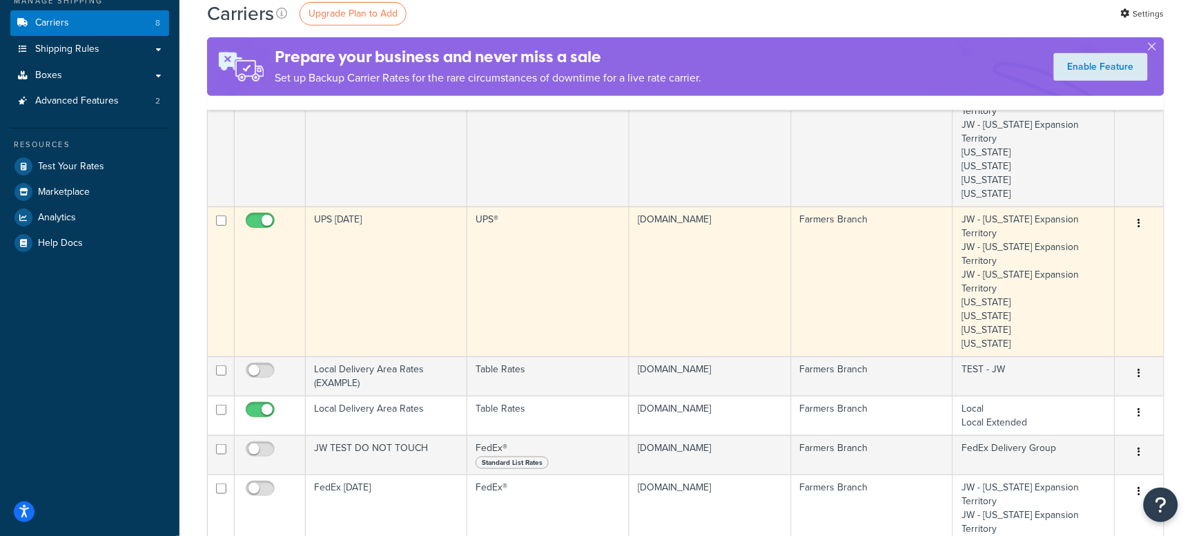
click at [381, 215] on td "UPS [DATE]" at bounding box center [387, 281] width 162 height 150
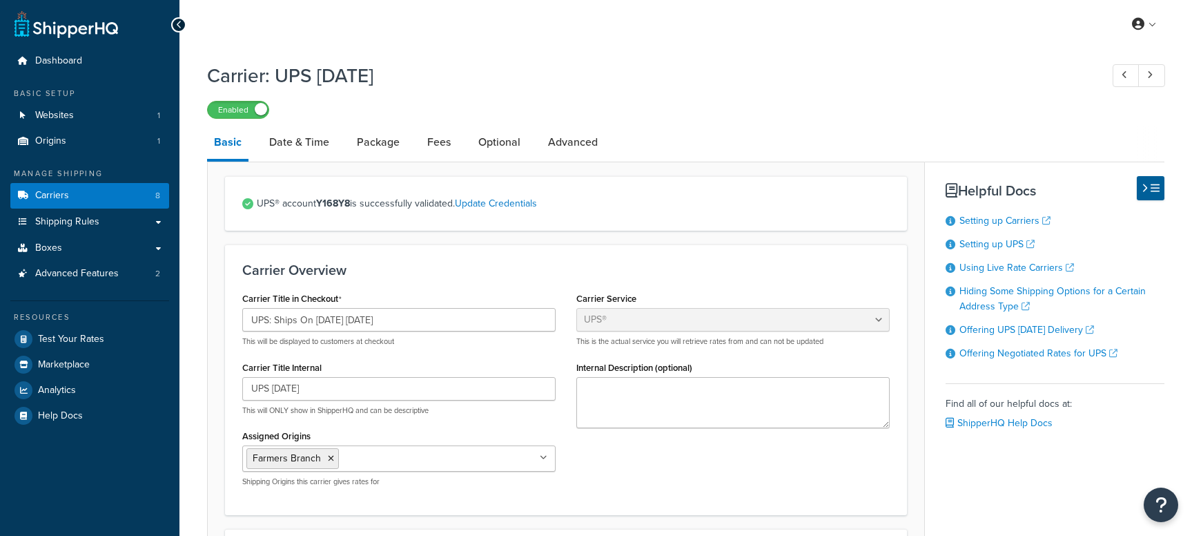
select select "ups"
click at [331, 322] on input "UPS: Ships On 10/13/2025 Monday" at bounding box center [398, 319] width 313 height 23
click at [328, 318] on input "UPS: Ships On 10//2025 Monday" at bounding box center [398, 319] width 313 height 23
type input "UPS: Ships On 10/20/2025 Monday"
click at [457, 273] on h3 "Carrier Overview" at bounding box center [566, 269] width 648 height 15
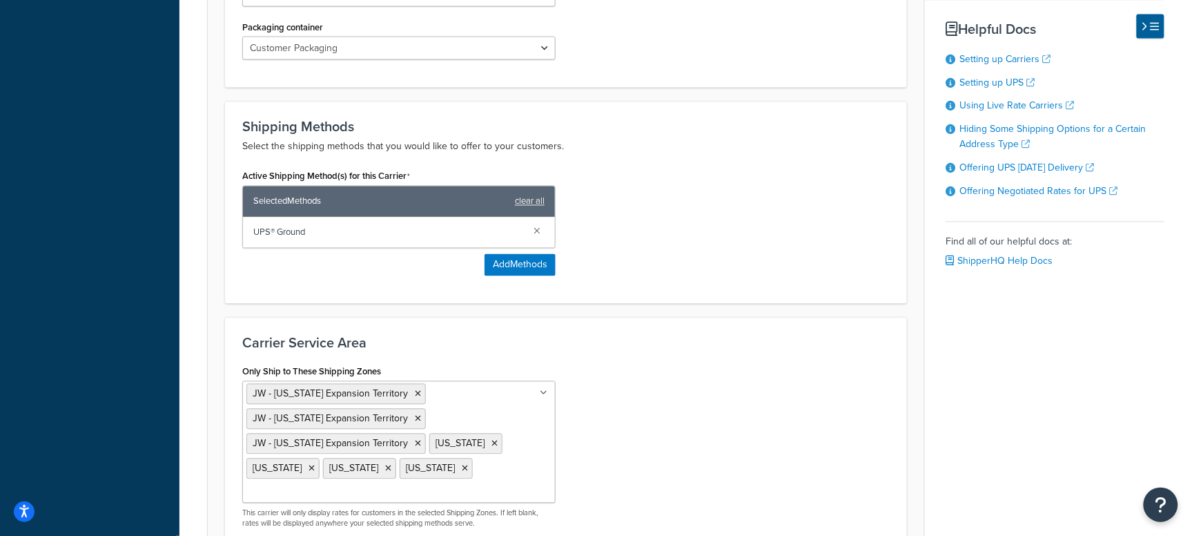
scroll to position [863, 0]
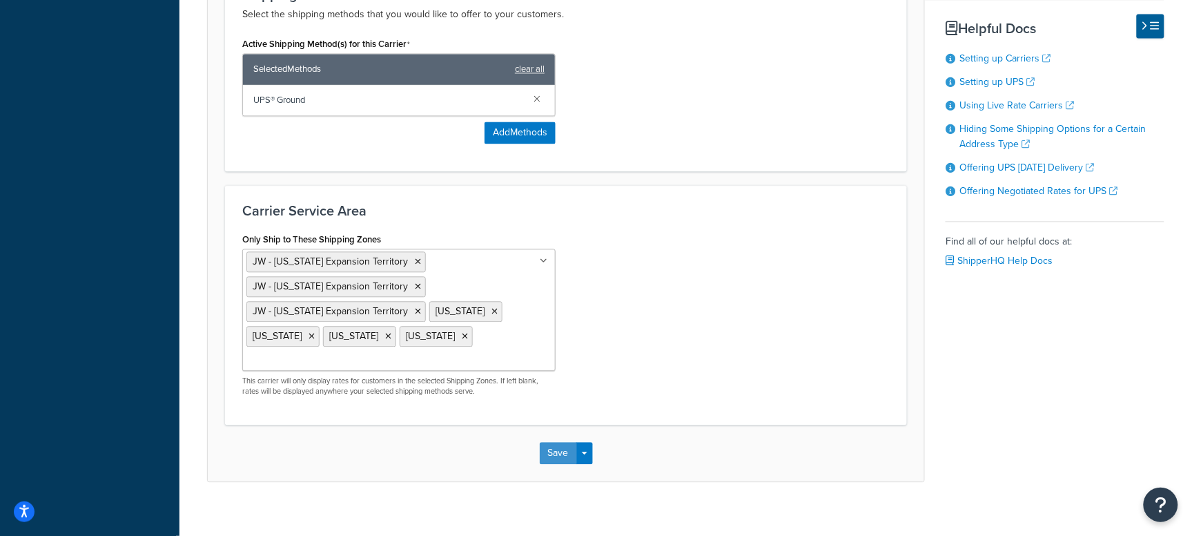
click at [552, 453] on button "Save" at bounding box center [558, 453] width 37 height 22
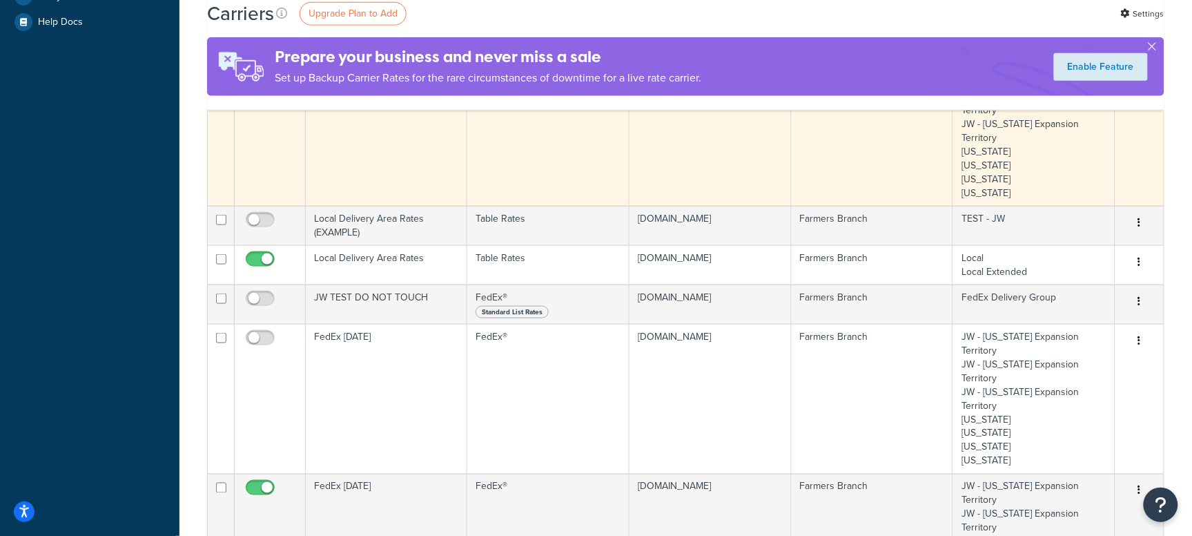
scroll to position [518, 0]
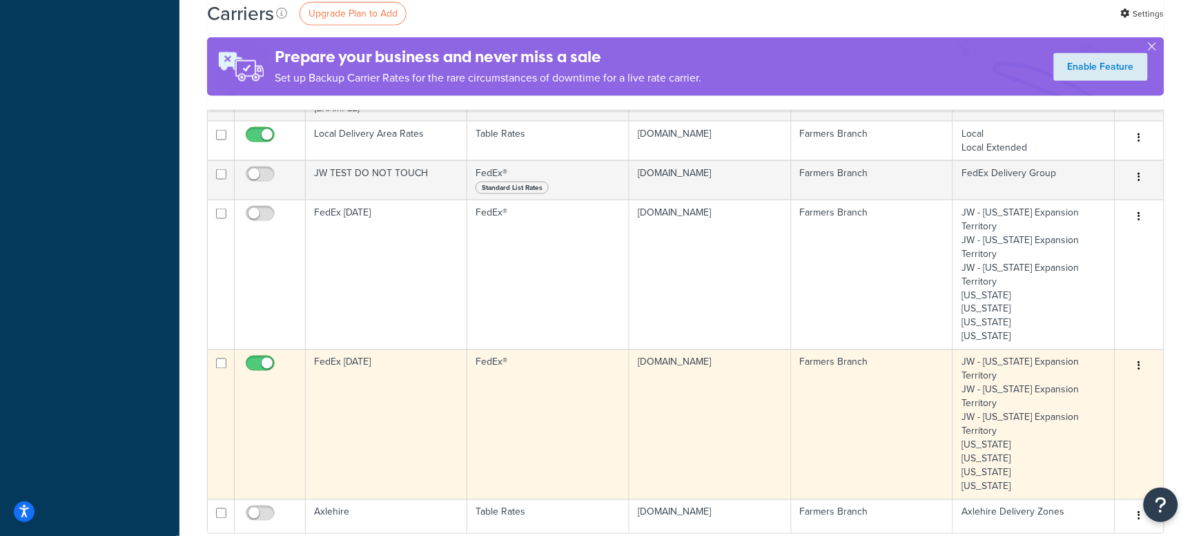
click at [271, 358] on input "checkbox" at bounding box center [262, 366] width 38 height 17
checkbox input "false"
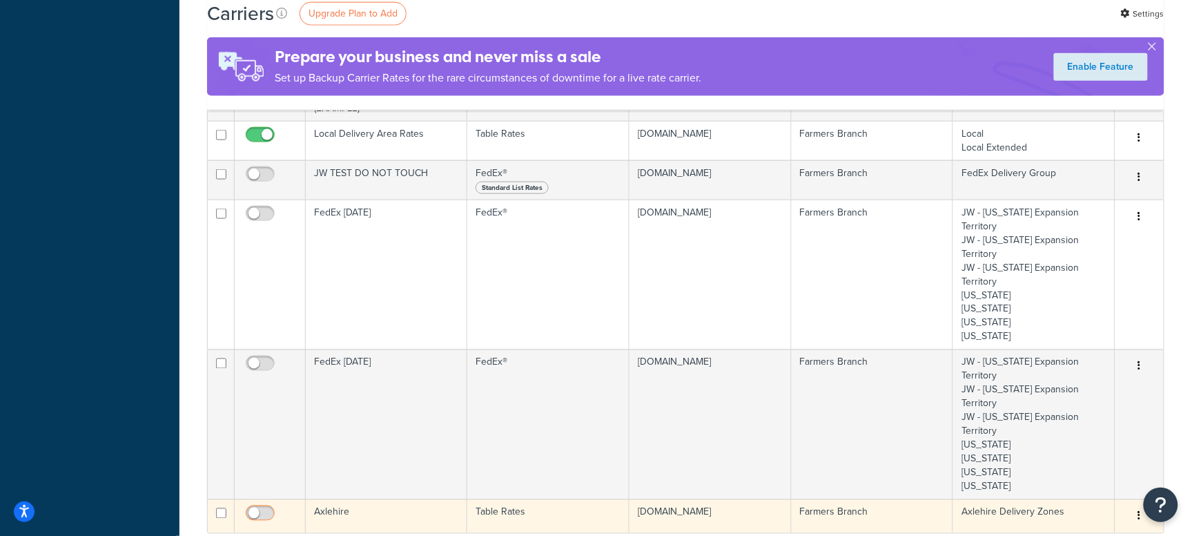
click at [255, 505] on span at bounding box center [260, 513] width 29 height 17
click at [255, 508] on input "checkbox" at bounding box center [262, 516] width 38 height 17
checkbox input "true"
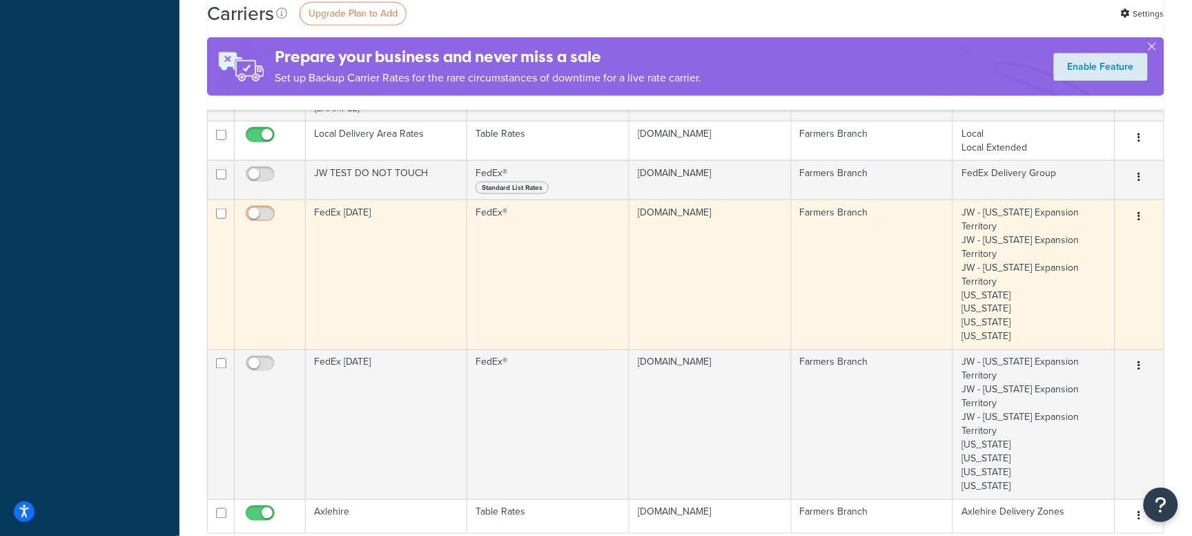
click at [271, 209] on input "checkbox" at bounding box center [262, 217] width 38 height 17
checkbox input "true"
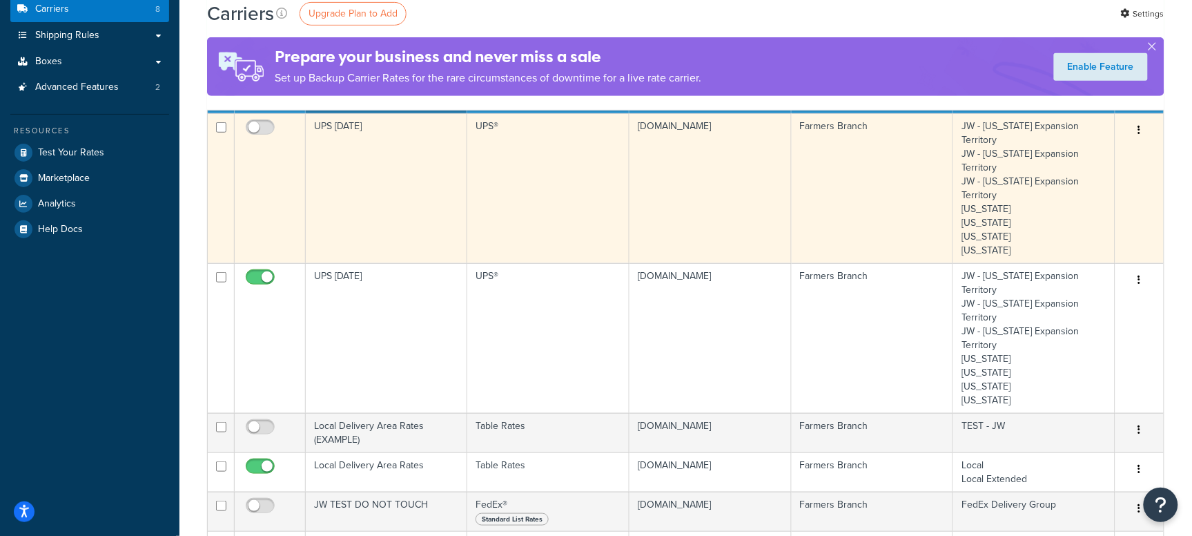
scroll to position [173, 0]
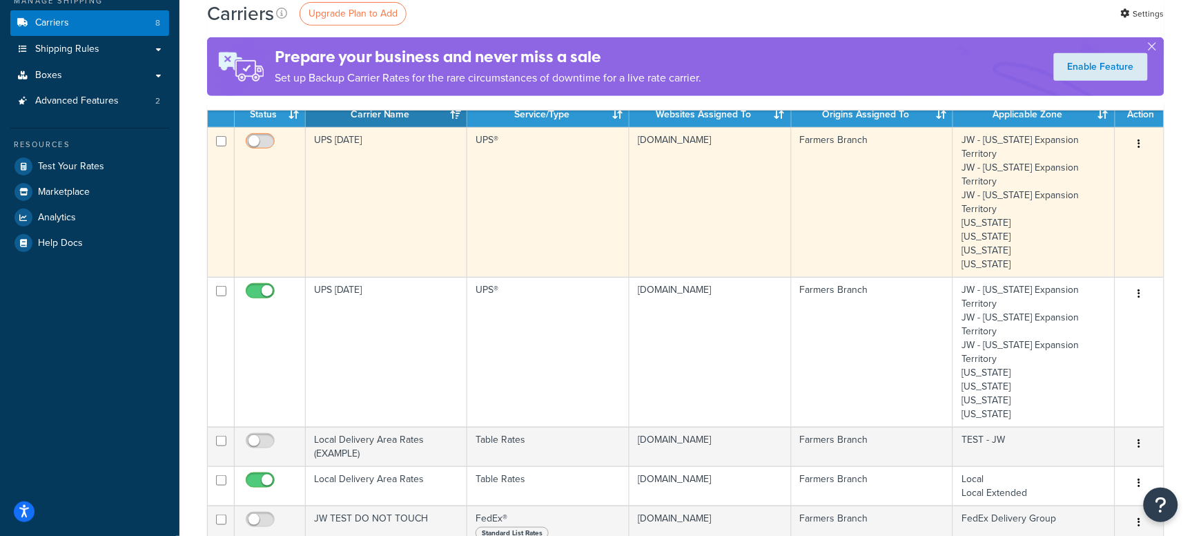
click at [248, 142] on input "checkbox" at bounding box center [262, 144] width 38 height 17
checkbox input "true"
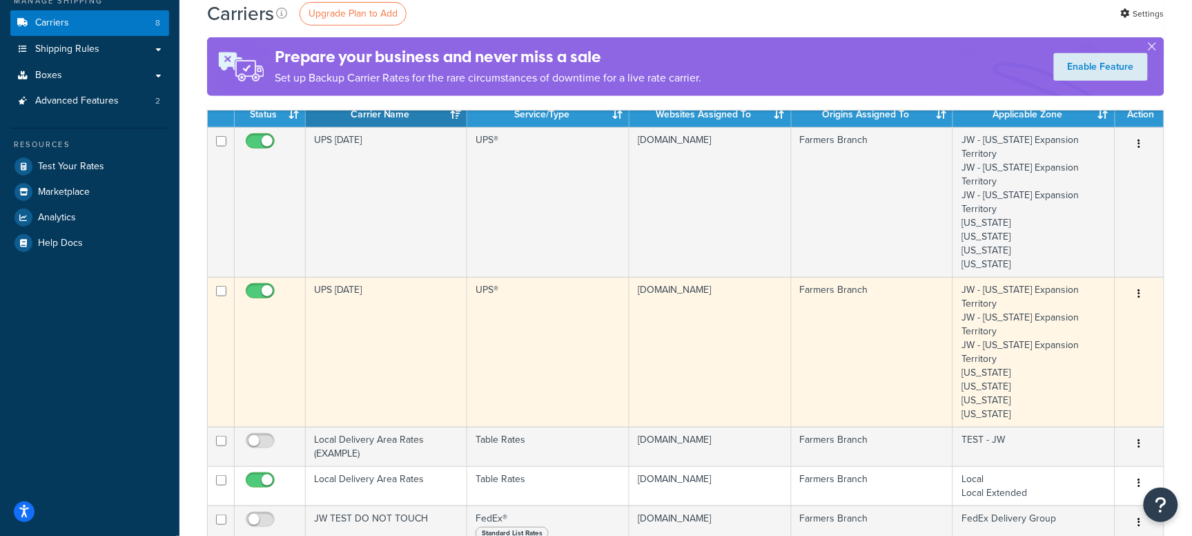
click at [349, 280] on td "UPS [DATE]" at bounding box center [387, 352] width 162 height 150
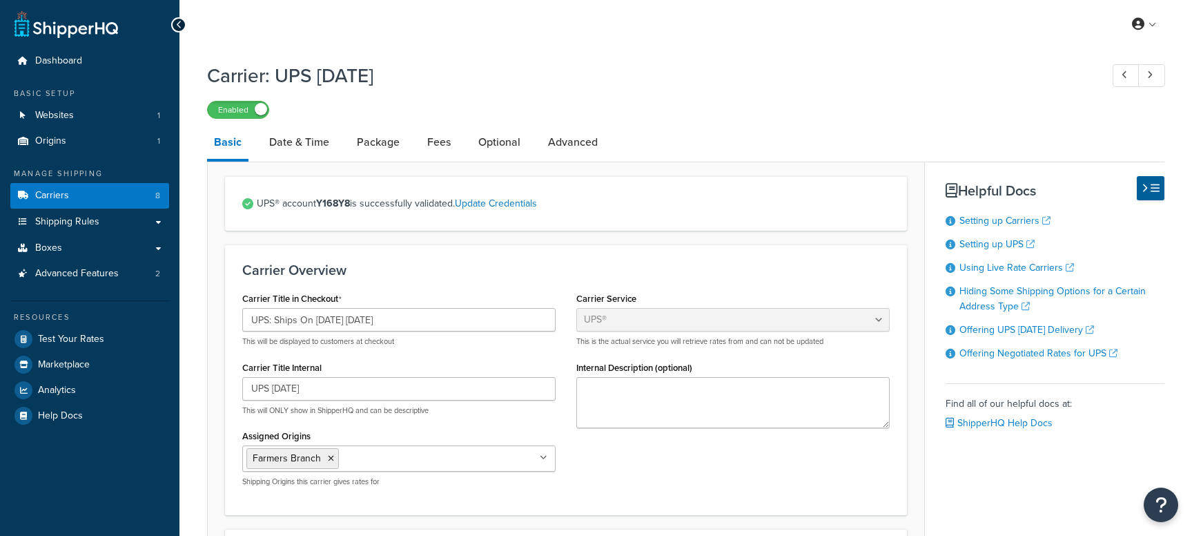
select select "ups"
click at [748, 226] on div "UPS® account Y168Y8 is successfully validated. Update Credentials" at bounding box center [566, 203] width 682 height 55
click at [80, 196] on link "Carriers 8" at bounding box center [89, 196] width 159 height 26
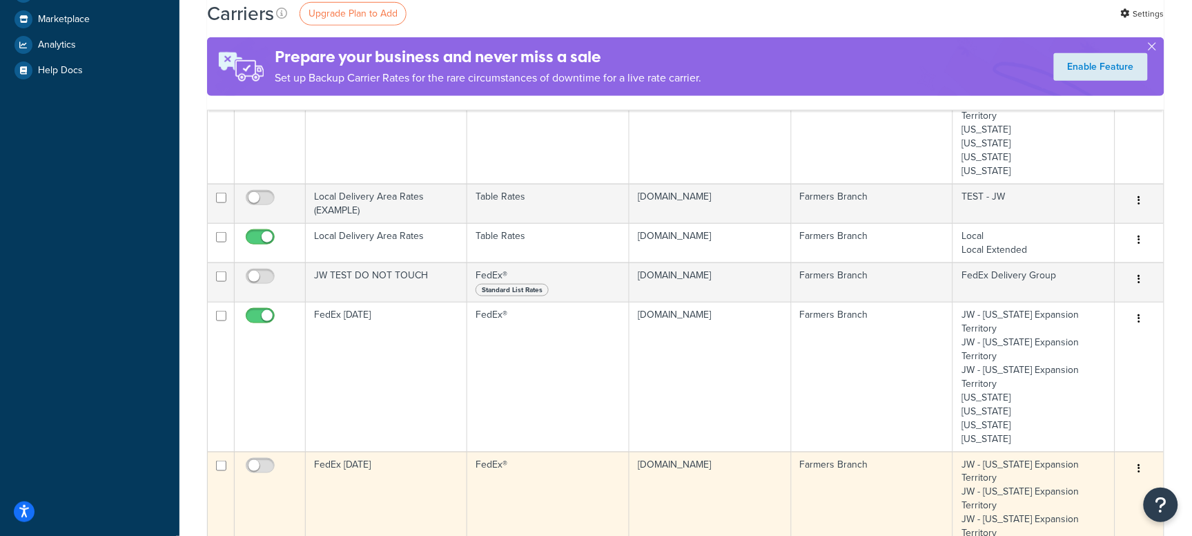
click at [377, 452] on td "FedEx Monday" at bounding box center [387, 527] width 162 height 150
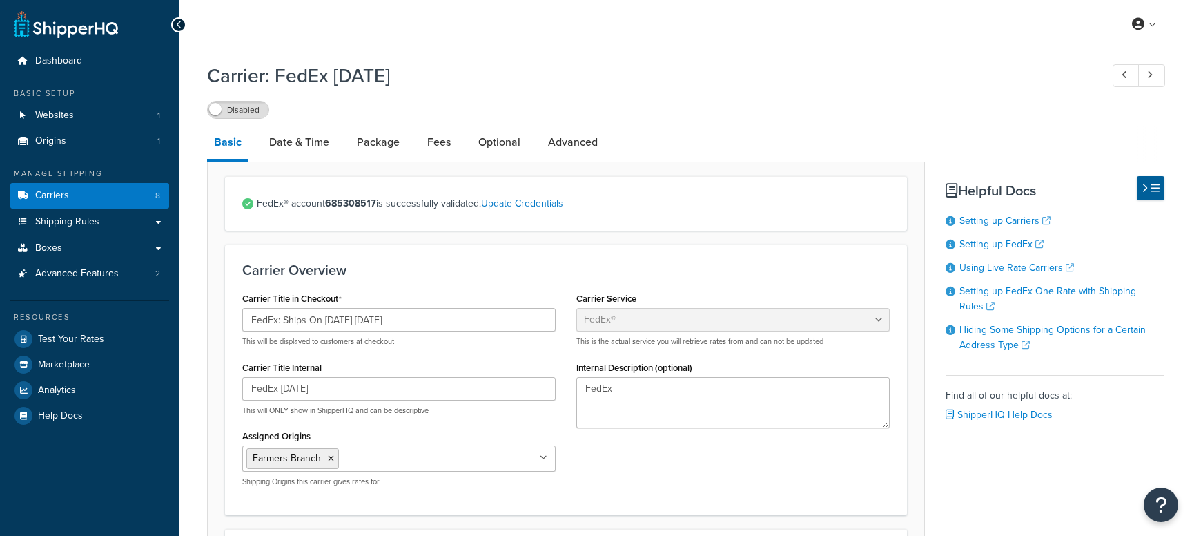
select select "fedEx"
select select "REGULAR_PICKUP"
select select "YOUR_PACKAGING"
click at [334, 318] on input "FedEx: Ships On [DATE] [DATE]" at bounding box center [398, 319] width 313 height 23
click at [340, 318] on input "FedEx: Ships On [DATE] [DATE]" at bounding box center [398, 319] width 313 height 23
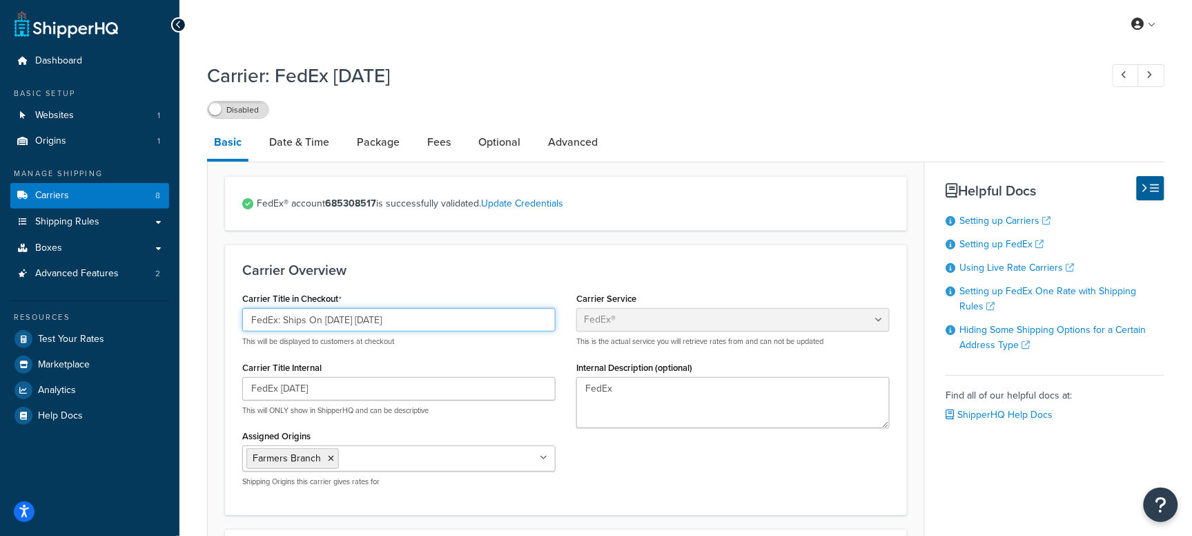
type input "FedEx: Ships On [DATE] [DATE]"
click at [416, 264] on h3 "Carrier Overview" at bounding box center [566, 269] width 648 height 15
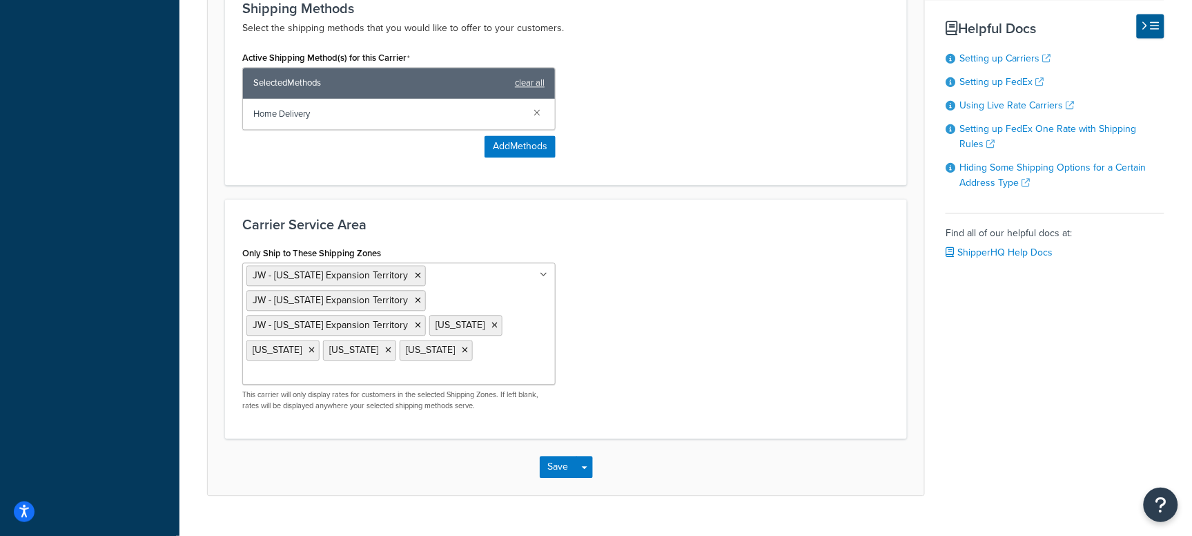
scroll to position [891, 0]
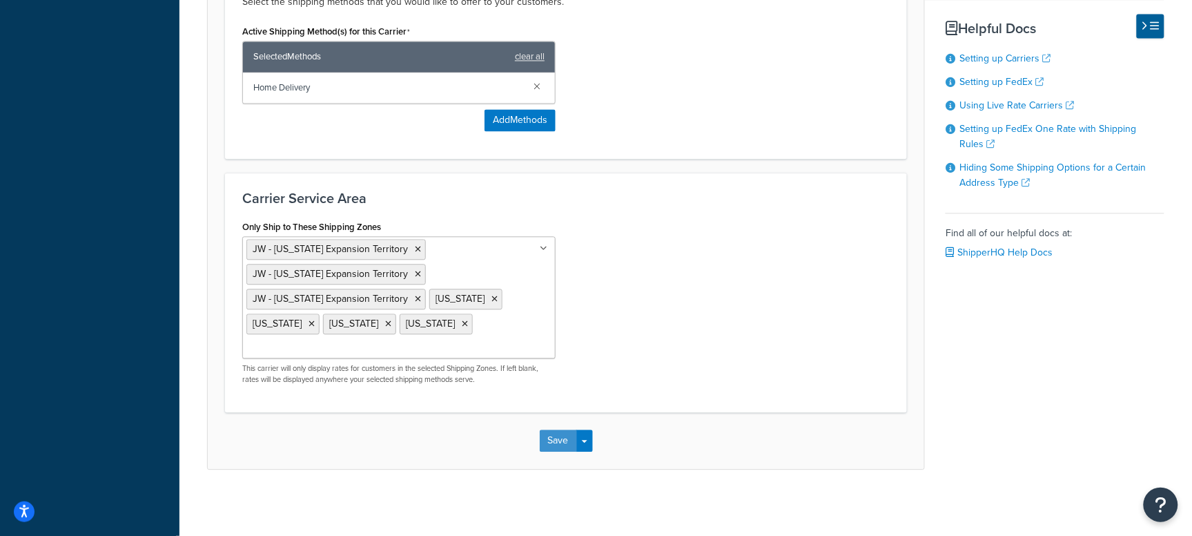
click at [564, 447] on button "Save" at bounding box center [558, 440] width 37 height 22
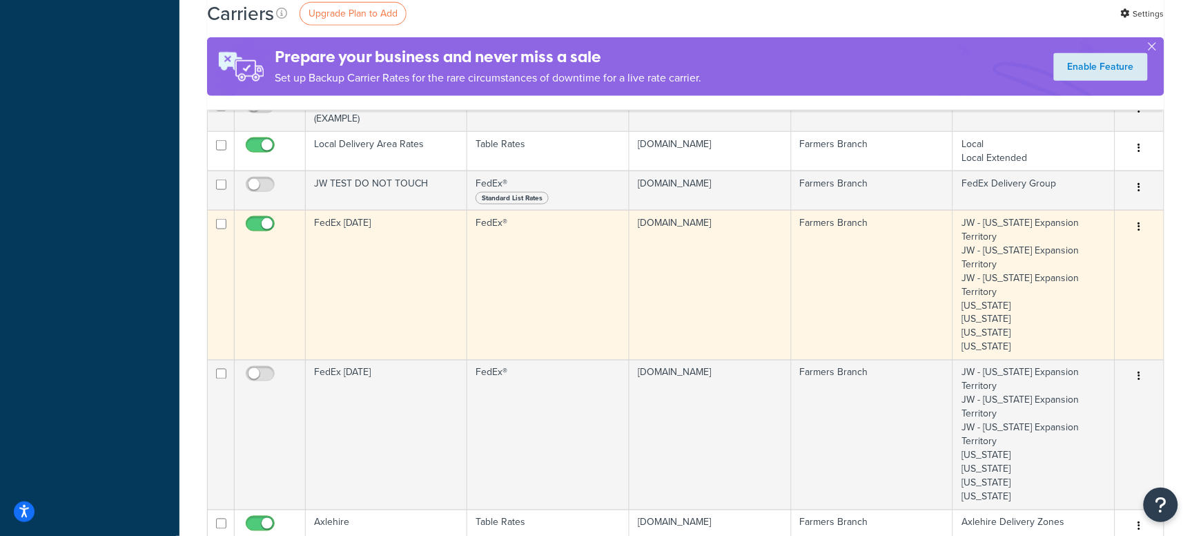
scroll to position [518, 0]
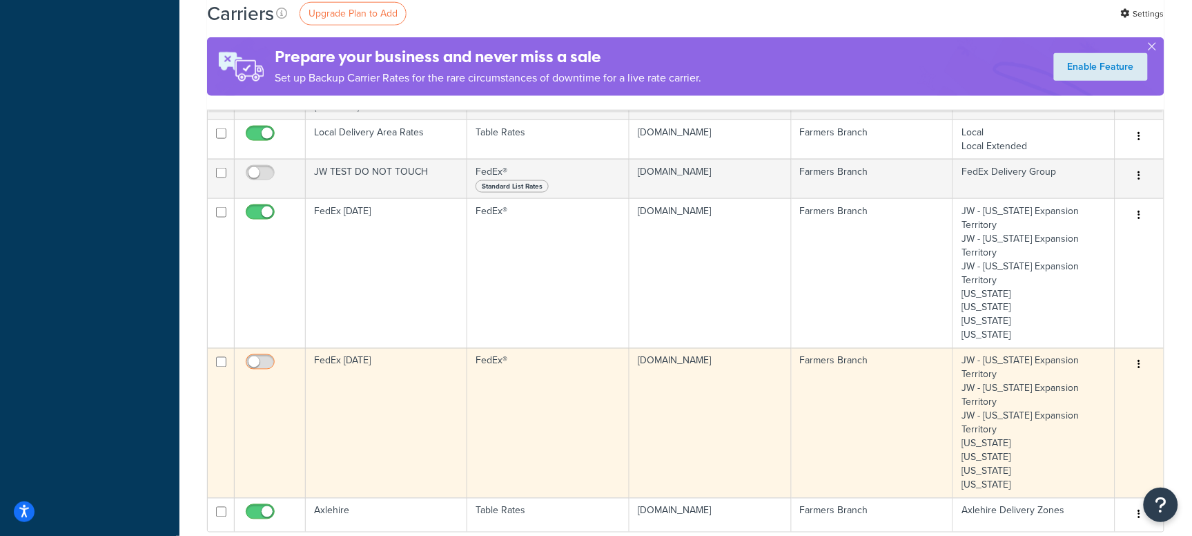
click at [253, 354] on span at bounding box center [260, 362] width 29 height 17
click at [253, 357] on input "checkbox" at bounding box center [262, 365] width 38 height 17
checkbox input "true"
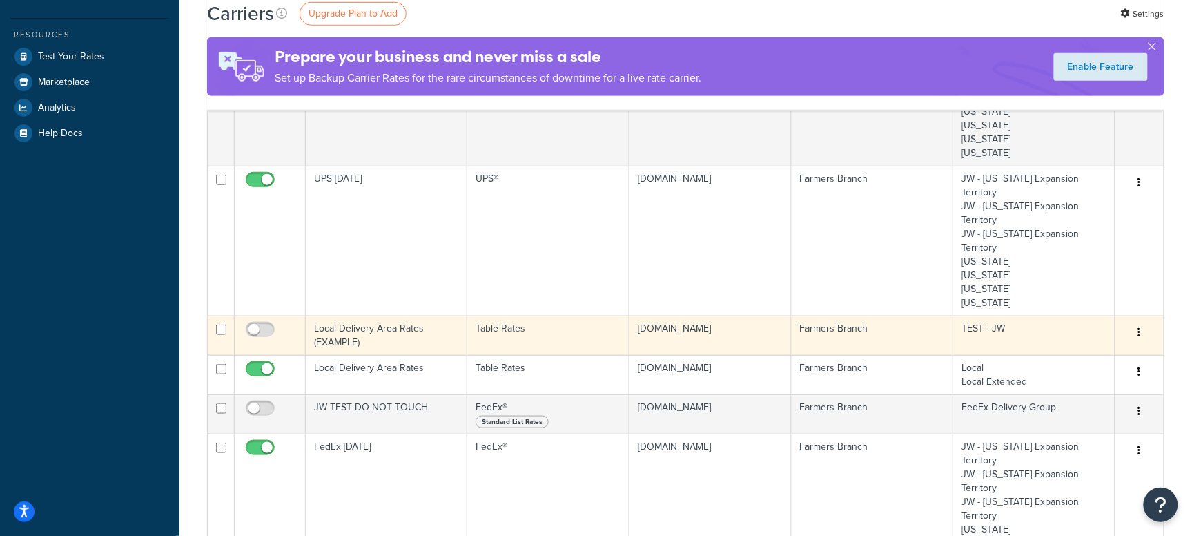
scroll to position [259, 0]
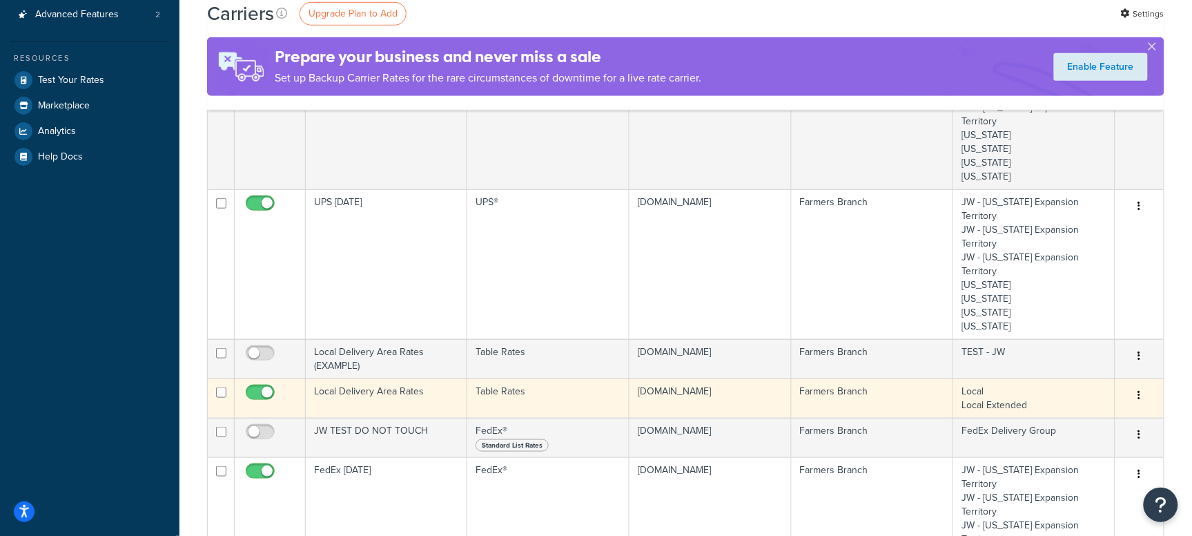
click at [375, 378] on td "Local Delivery Area Rates" at bounding box center [387, 397] width 162 height 39
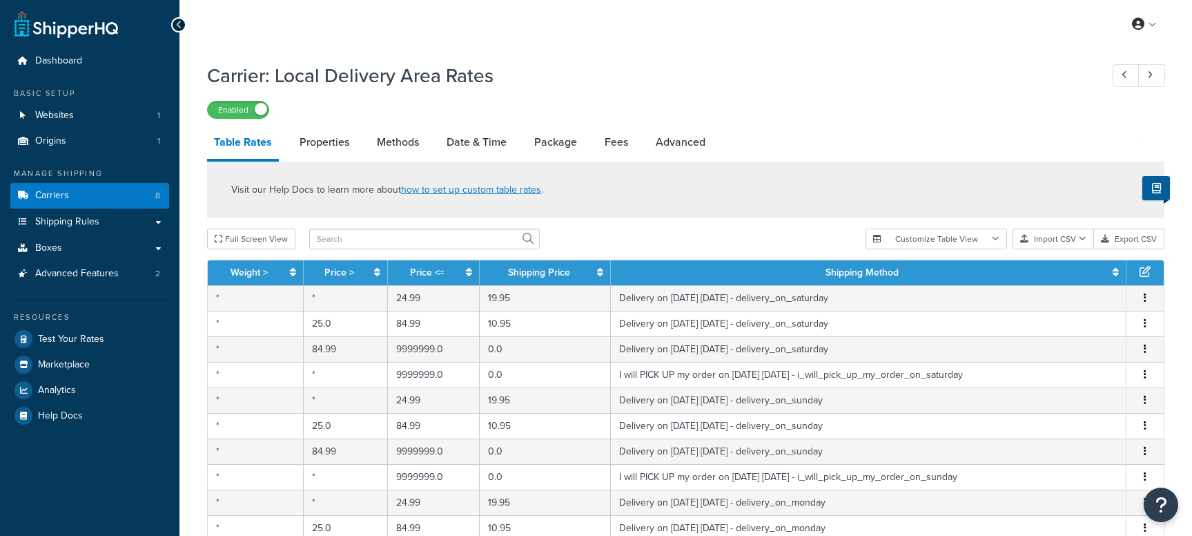
select select "25"
click at [101, 188] on link "Carriers 8" at bounding box center [89, 196] width 159 height 26
